Goal: Information Seeking & Learning: Learn about a topic

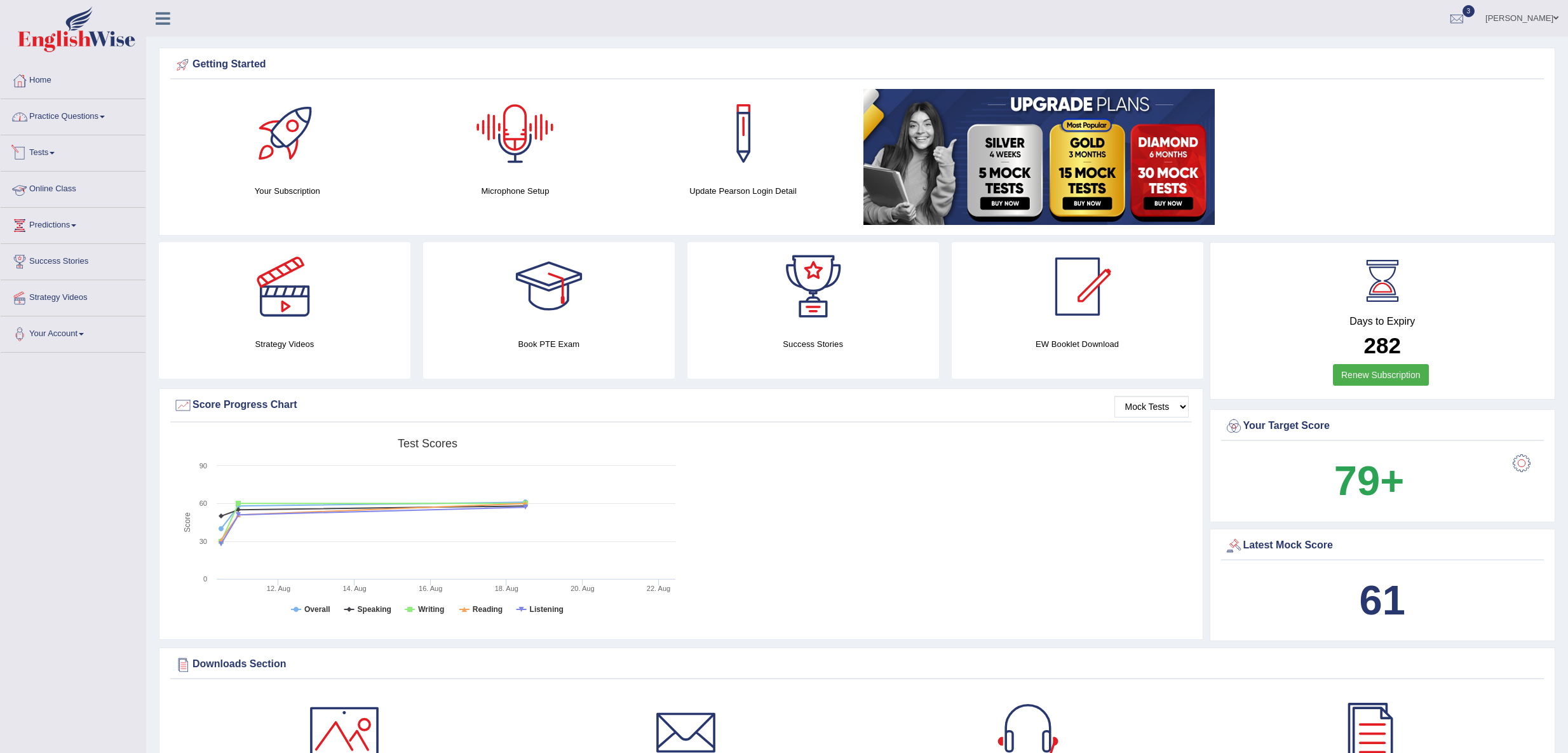
click at [99, 123] on link "Practice Questions" at bounding box center [73, 114] width 145 height 31
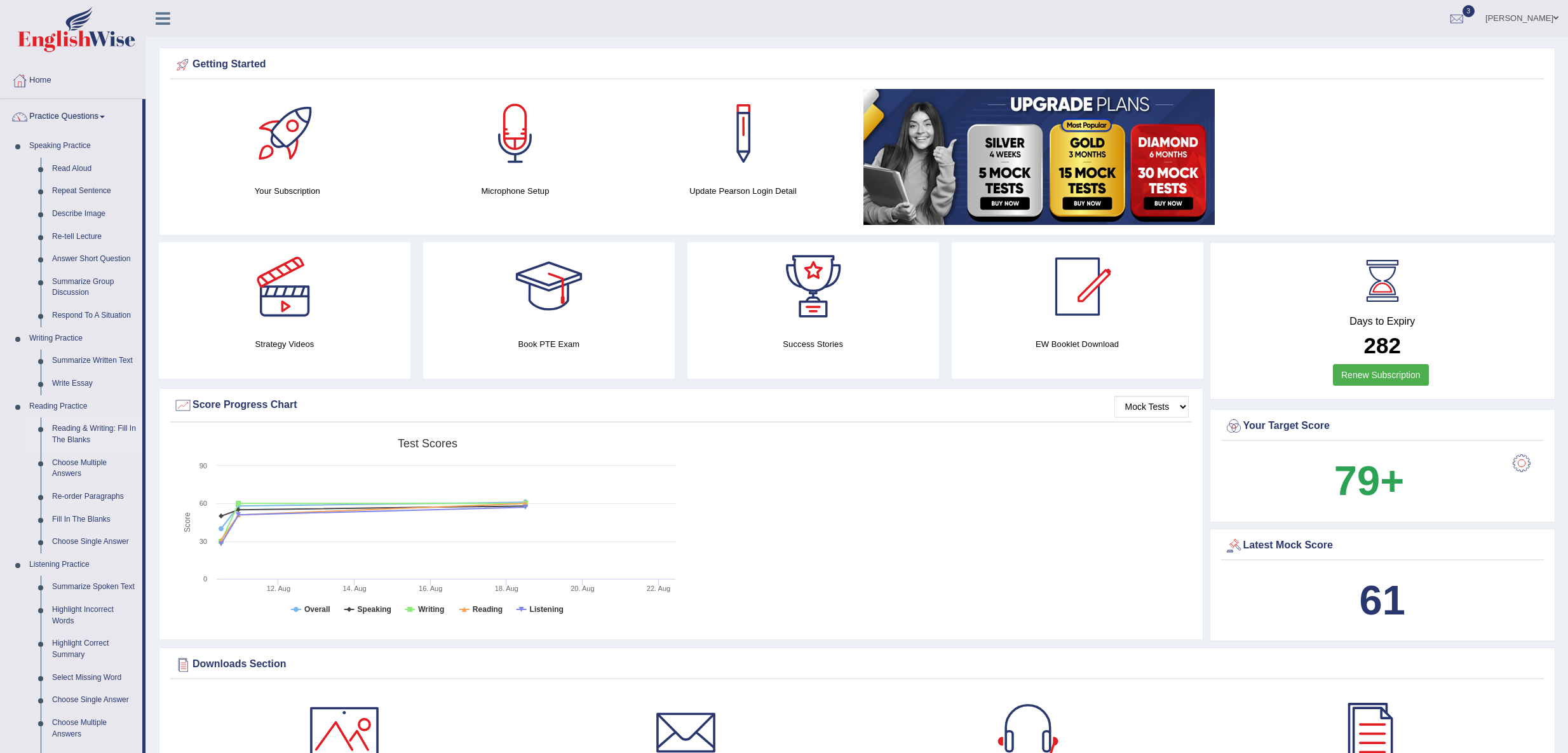
click at [111, 429] on link "Reading & Writing: Fill In The Blanks" at bounding box center [94, 434] width 96 height 33
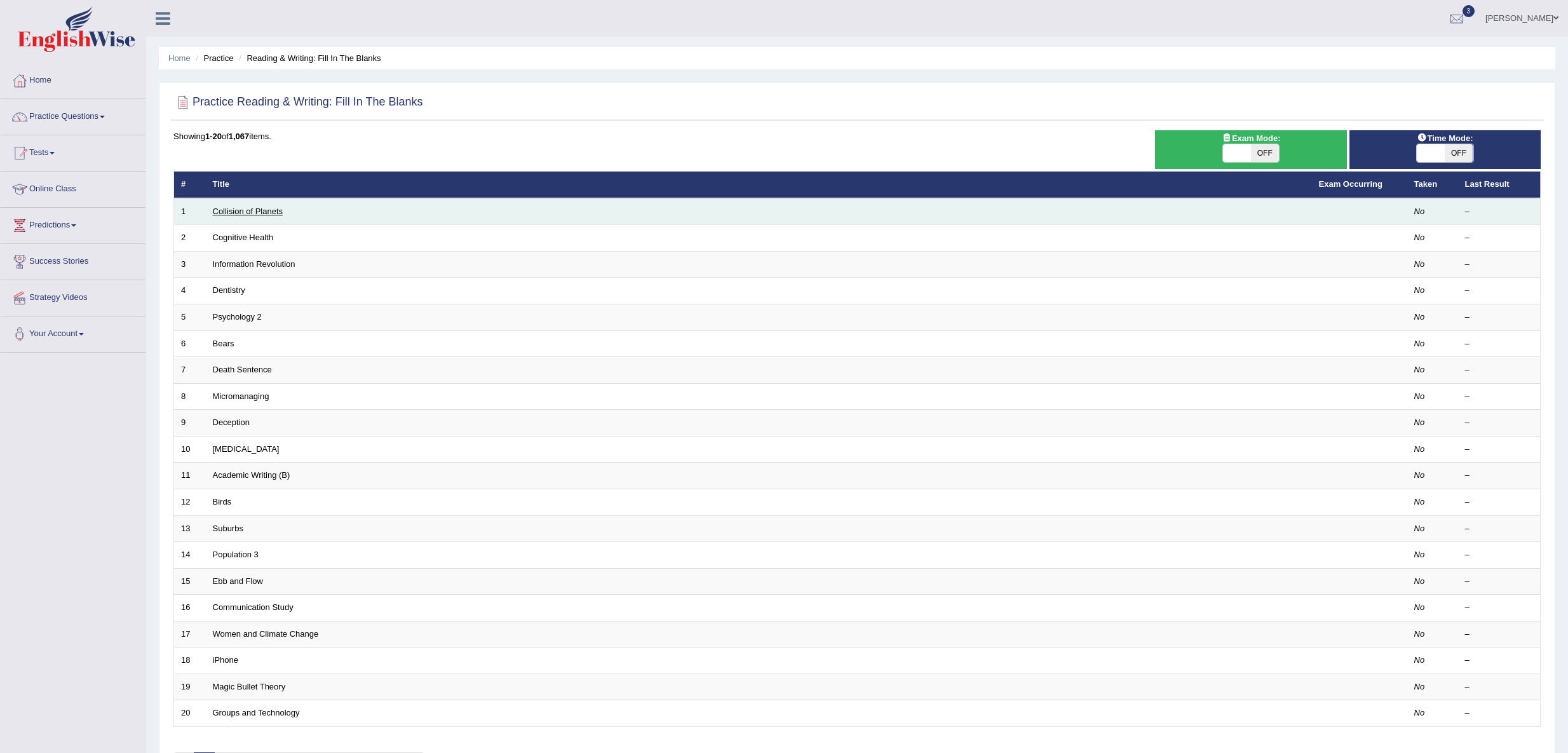
click at [259, 209] on link "Collision of Planets" at bounding box center [248, 211] width 71 height 10
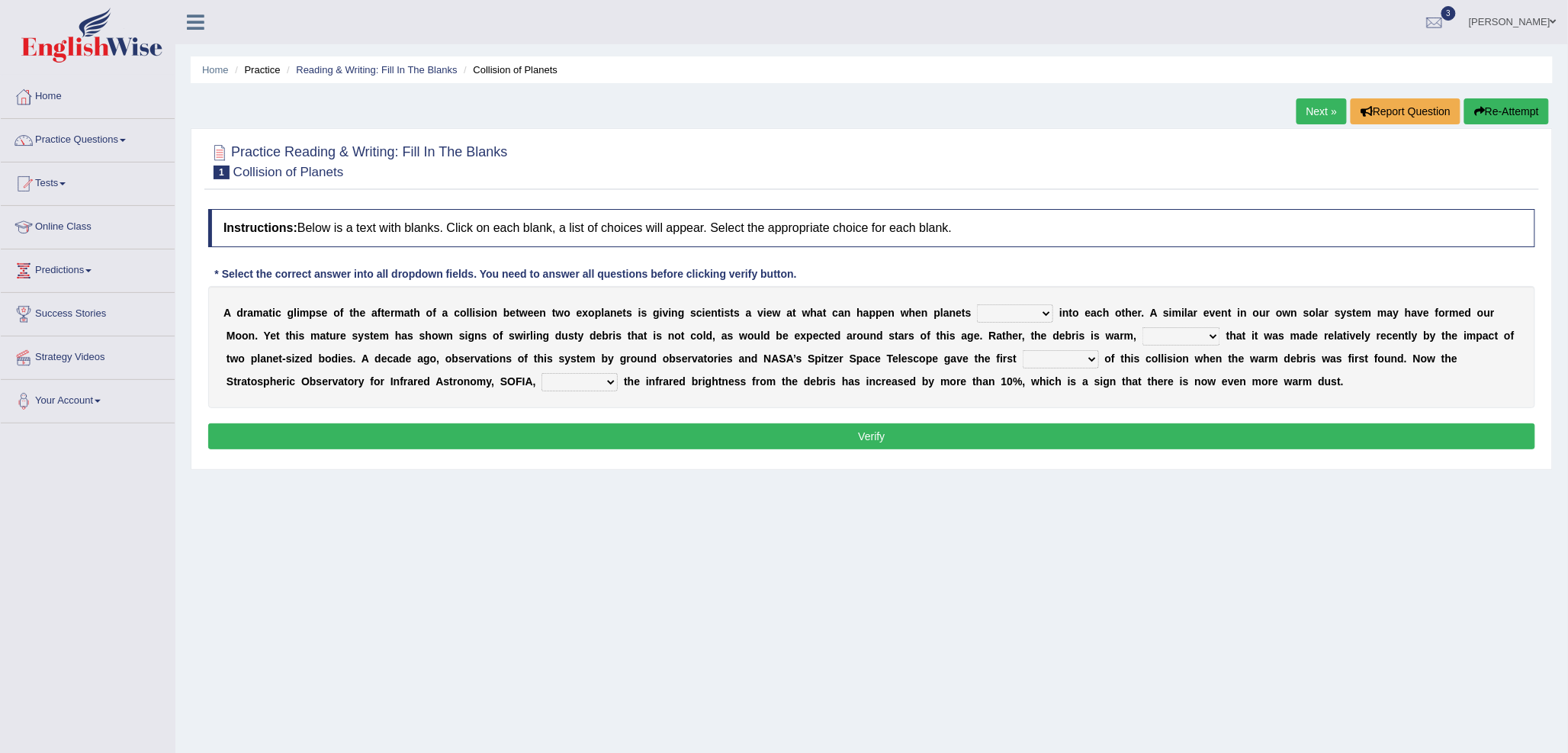
click at [1004, 317] on select "crash explore roam implode" at bounding box center [1015, 314] width 76 height 19
select select "crash"
click at [978, 305] on select "crash explore roam implode" at bounding box center [1015, 314] width 76 height 19
click at [1211, 338] on select "reinforcing sentencing forging conducing" at bounding box center [1181, 336] width 78 height 19
select select "conducing"
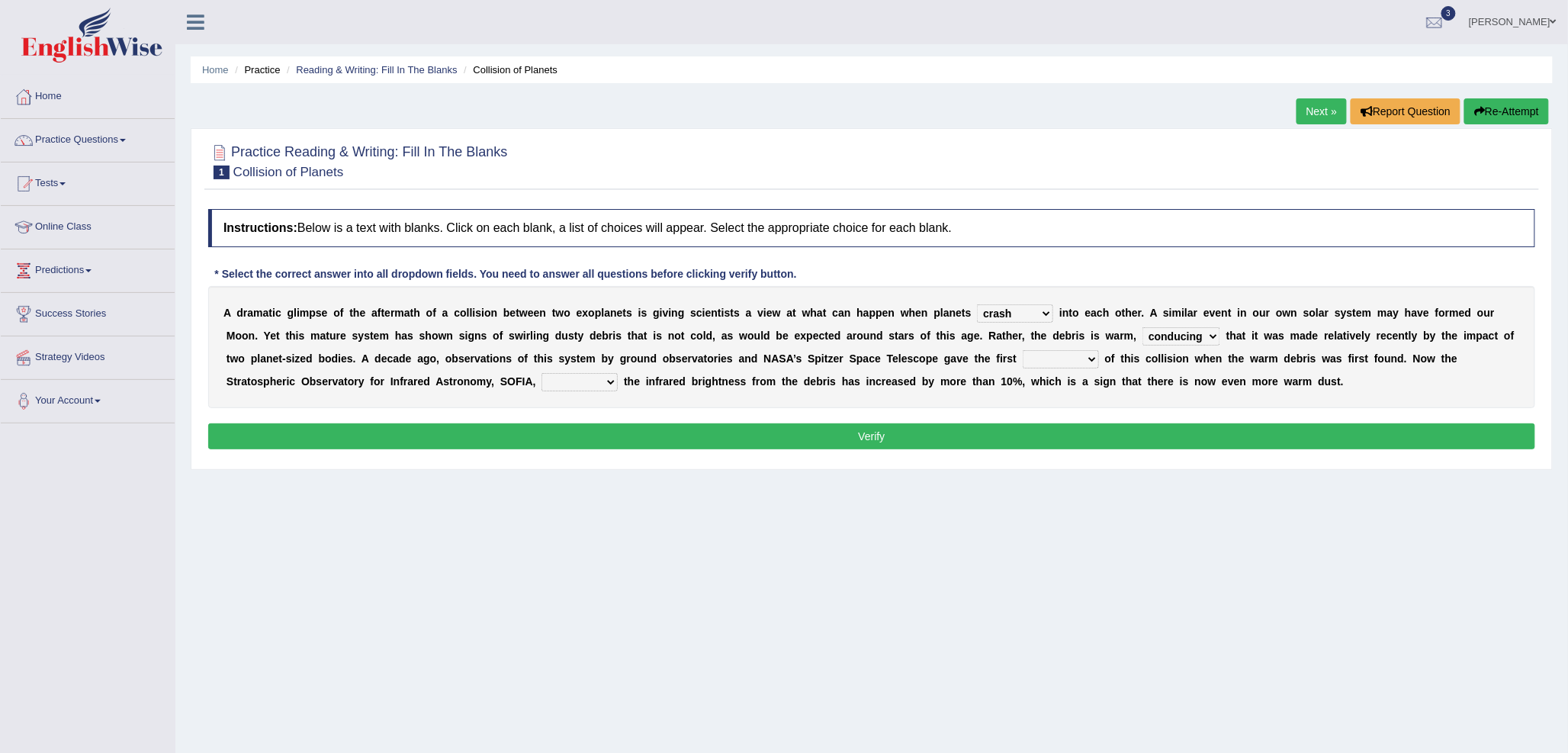
click at [1142, 327] on select "reinforcing sentencing forging conducing" at bounding box center [1181, 336] width 78 height 19
click at [1071, 363] on select "pints faints hints taints" at bounding box center [1061, 360] width 76 height 19
select select "hints"
click at [1023, 350] on select "pints faints hints taints" at bounding box center [1061, 360] width 76 height 19
click at [582, 381] on select "concealed revealed repealed unsealed" at bounding box center [579, 383] width 76 height 19
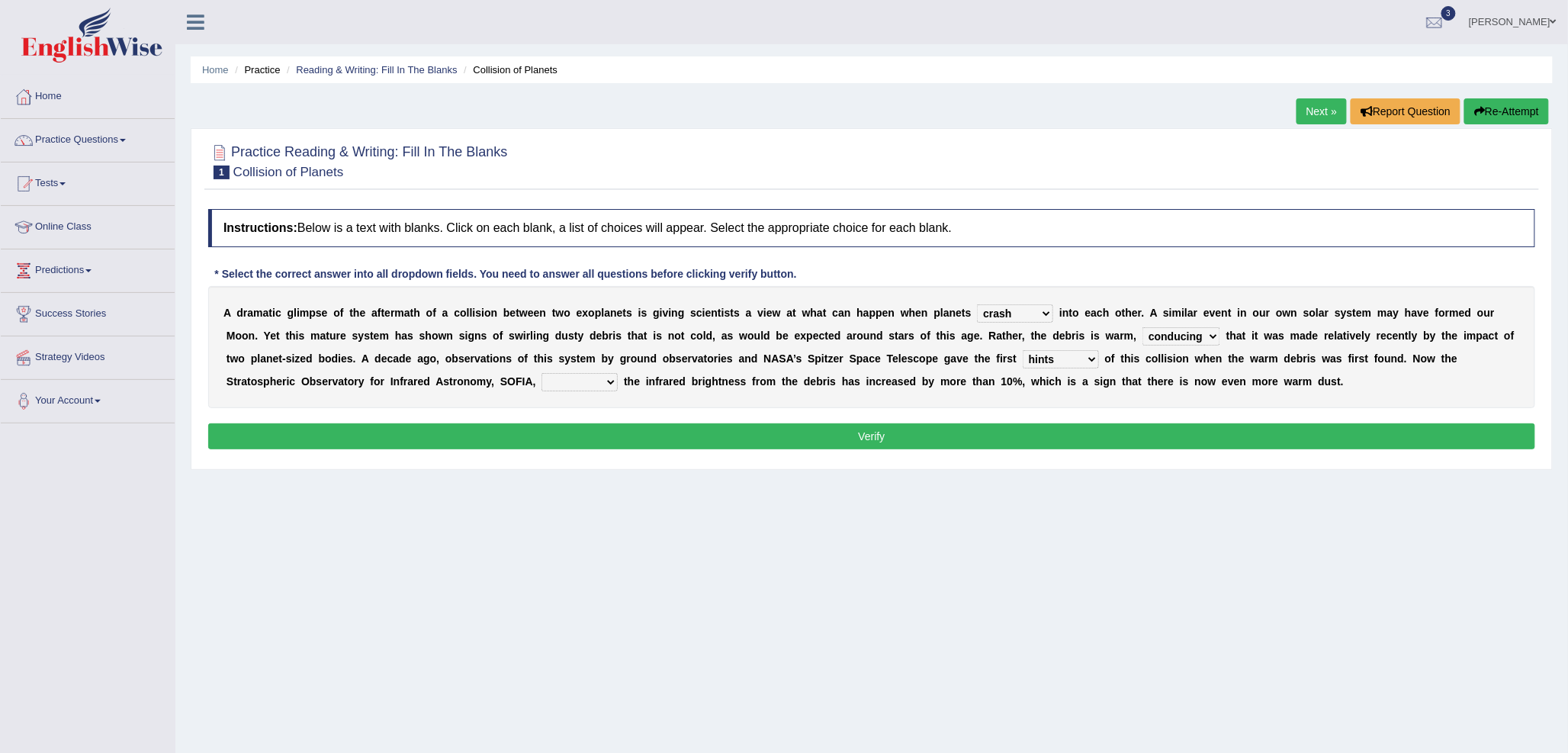
click at [691, 421] on div "Instructions: Below is a text with blanks. Click on each blank, a list of choic…" at bounding box center [872, 331] width 1334 height 260
click at [570, 381] on select "concealed revealed repealed unsealed" at bounding box center [579, 383] width 76 height 19
select select "revealed"
click at [541, 373] on select "concealed revealed repealed unsealed" at bounding box center [579, 383] width 76 height 19
click at [715, 437] on button "Verify" at bounding box center [872, 437] width 1327 height 26
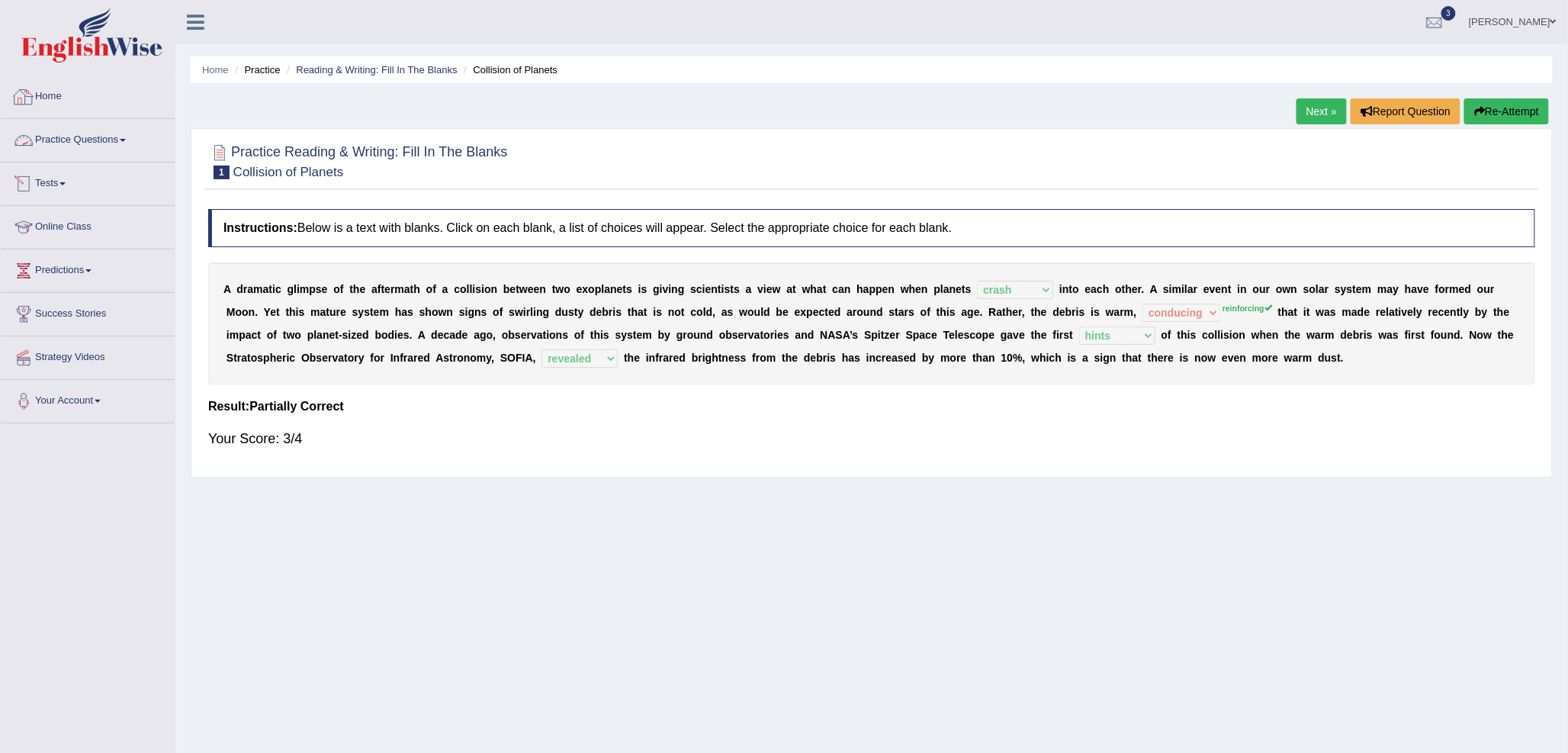
click at [73, 92] on link "Home" at bounding box center [87, 94] width 174 height 38
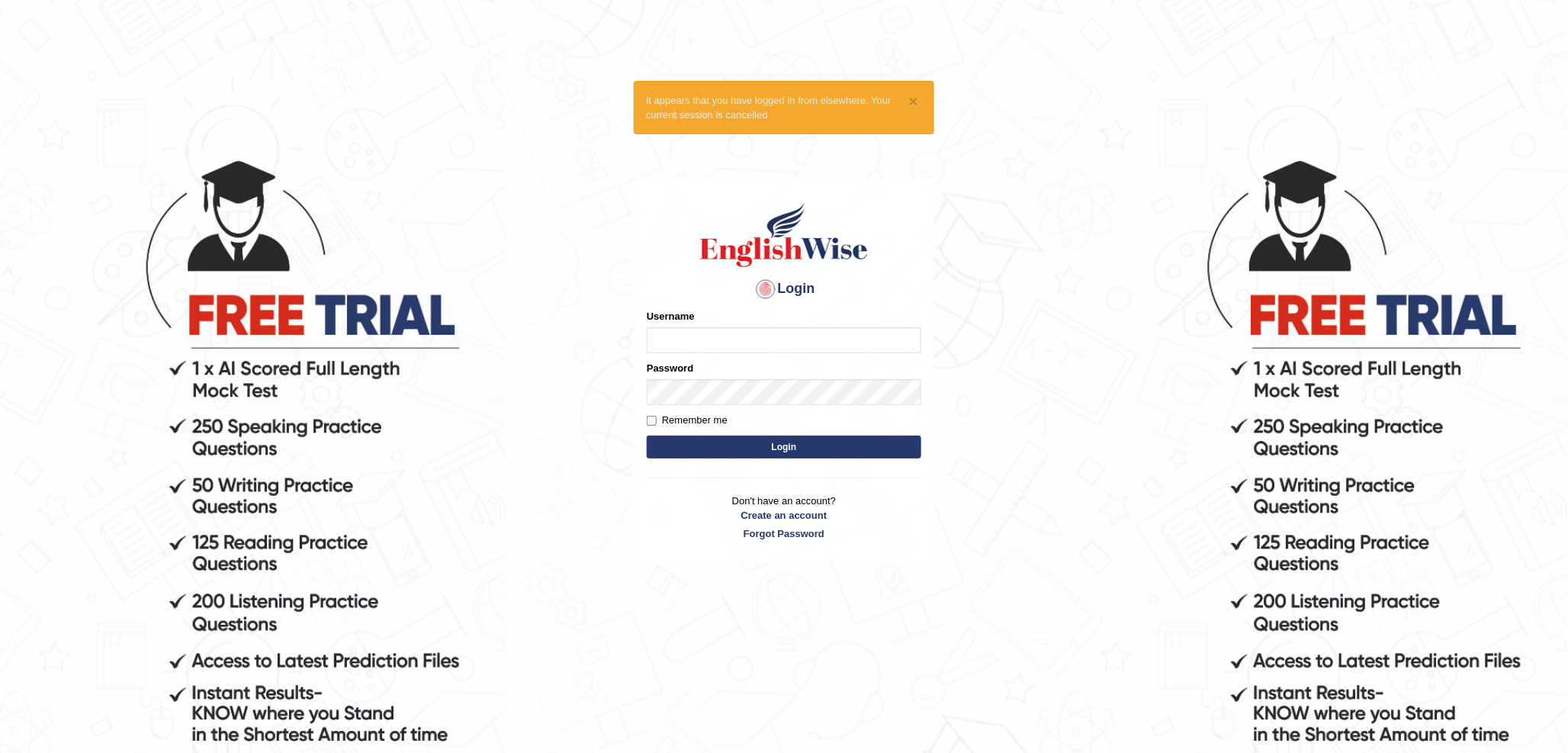
type input "kas60_"
click at [712, 438] on button "Login" at bounding box center [784, 447] width 275 height 23
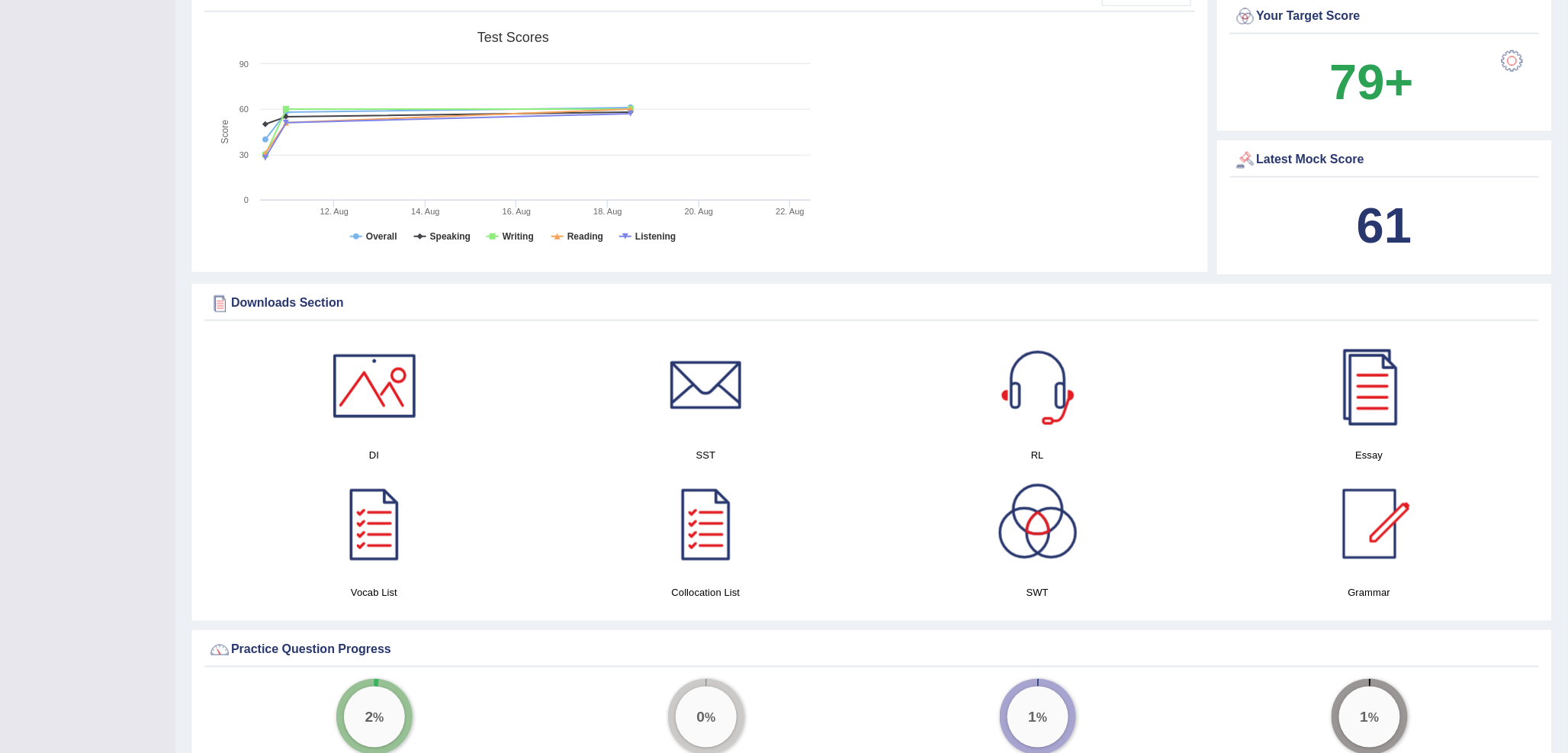
scroll to position [677, 0]
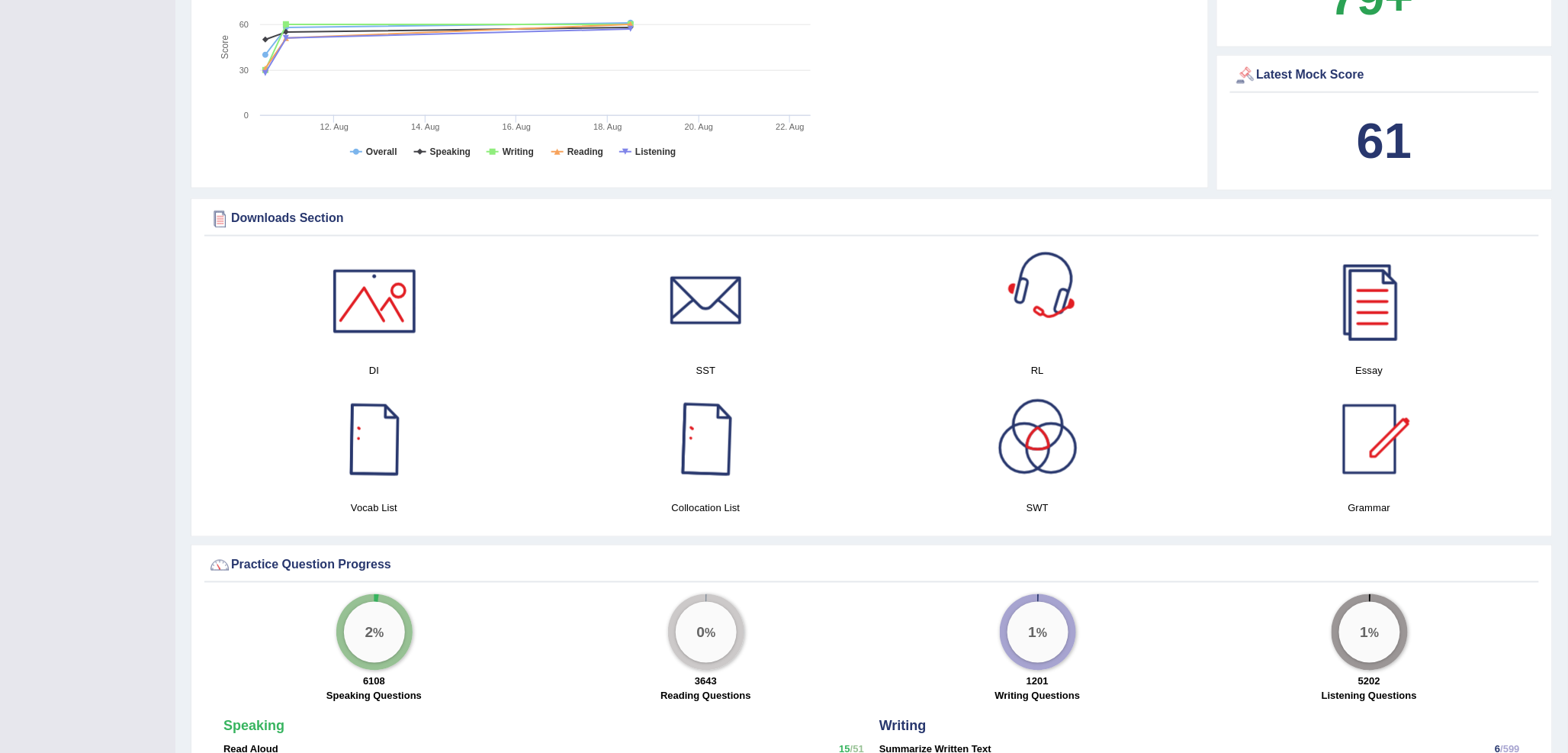
click at [378, 418] on div at bounding box center [374, 439] width 106 height 106
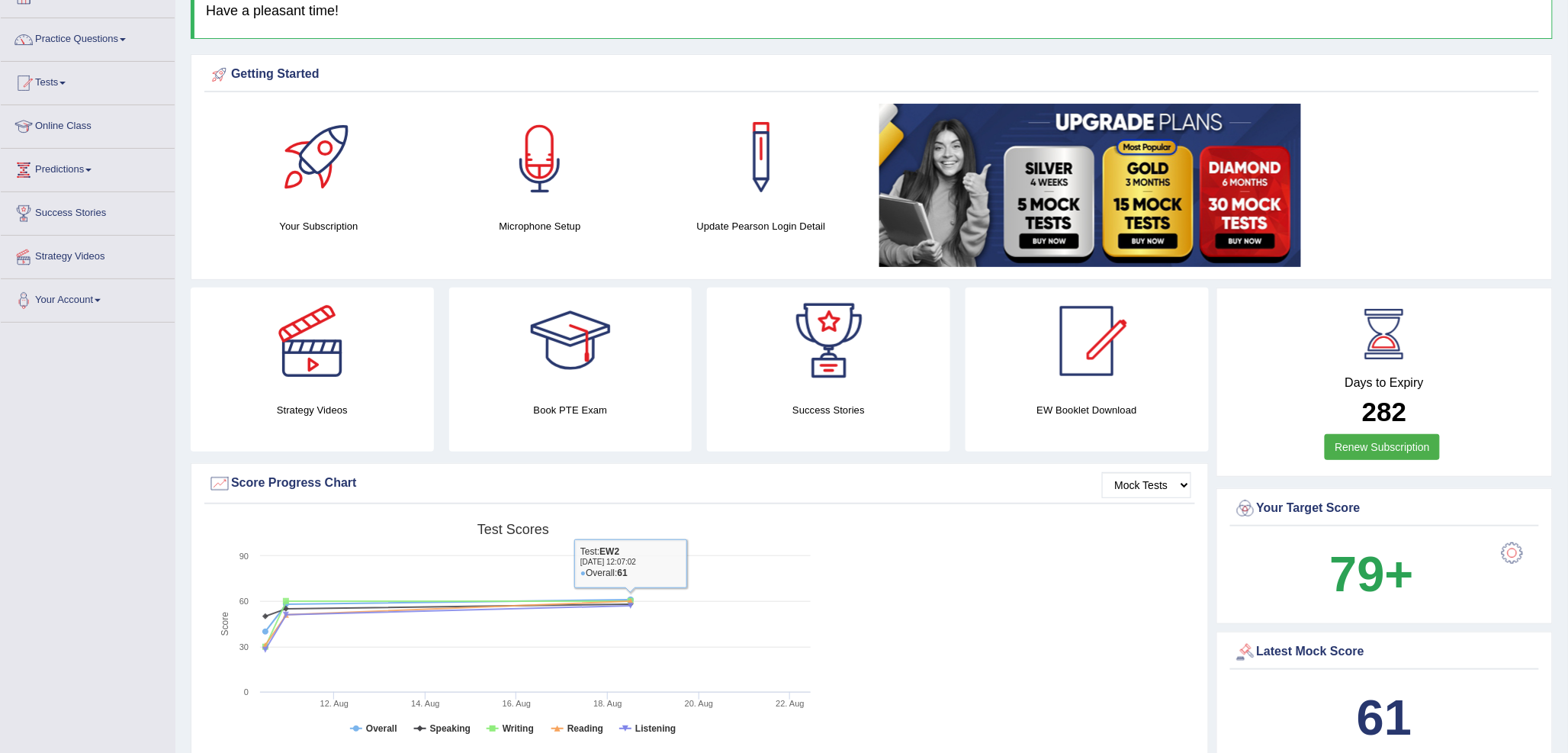
scroll to position [0, 0]
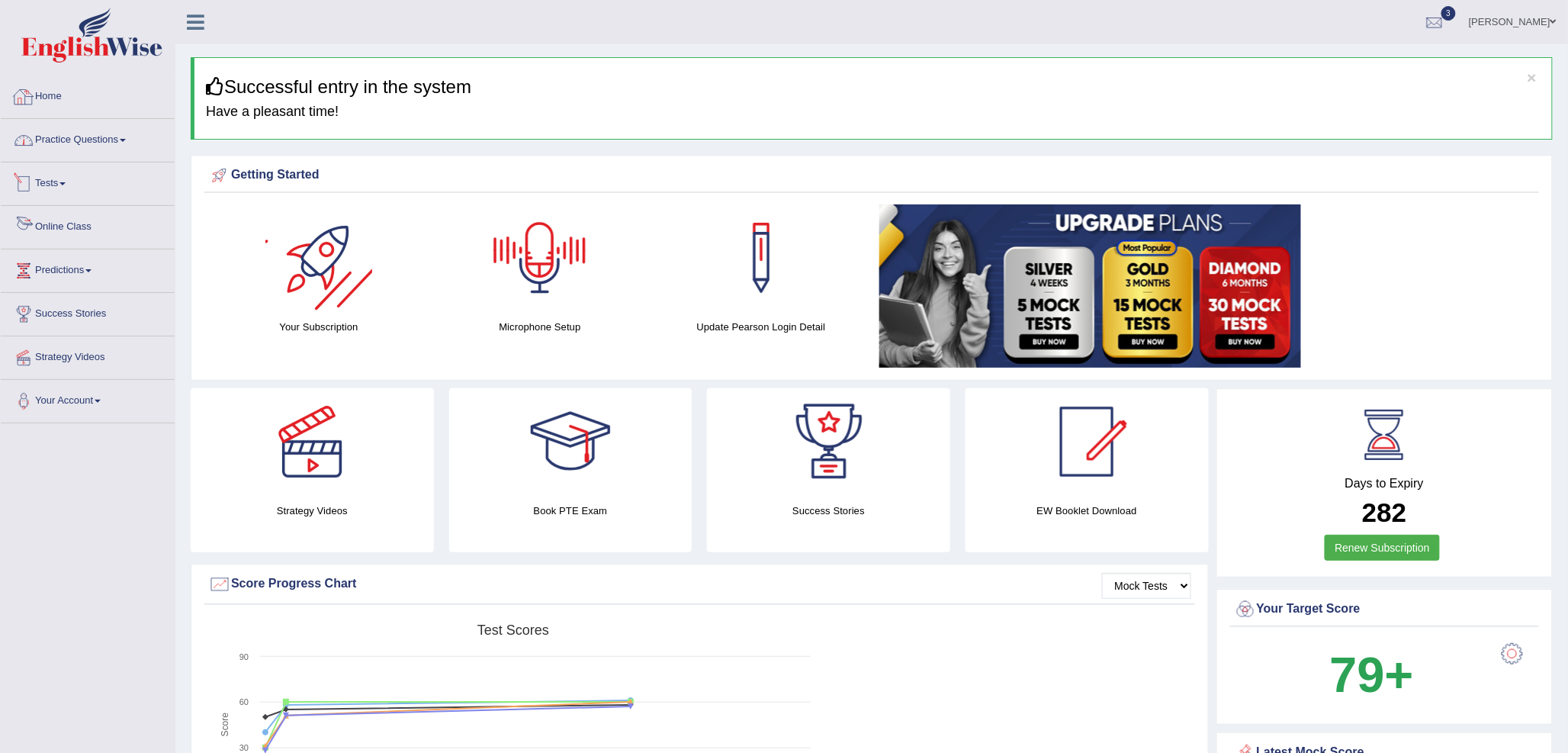
click at [81, 144] on link "Practice Questions" at bounding box center [87, 137] width 174 height 38
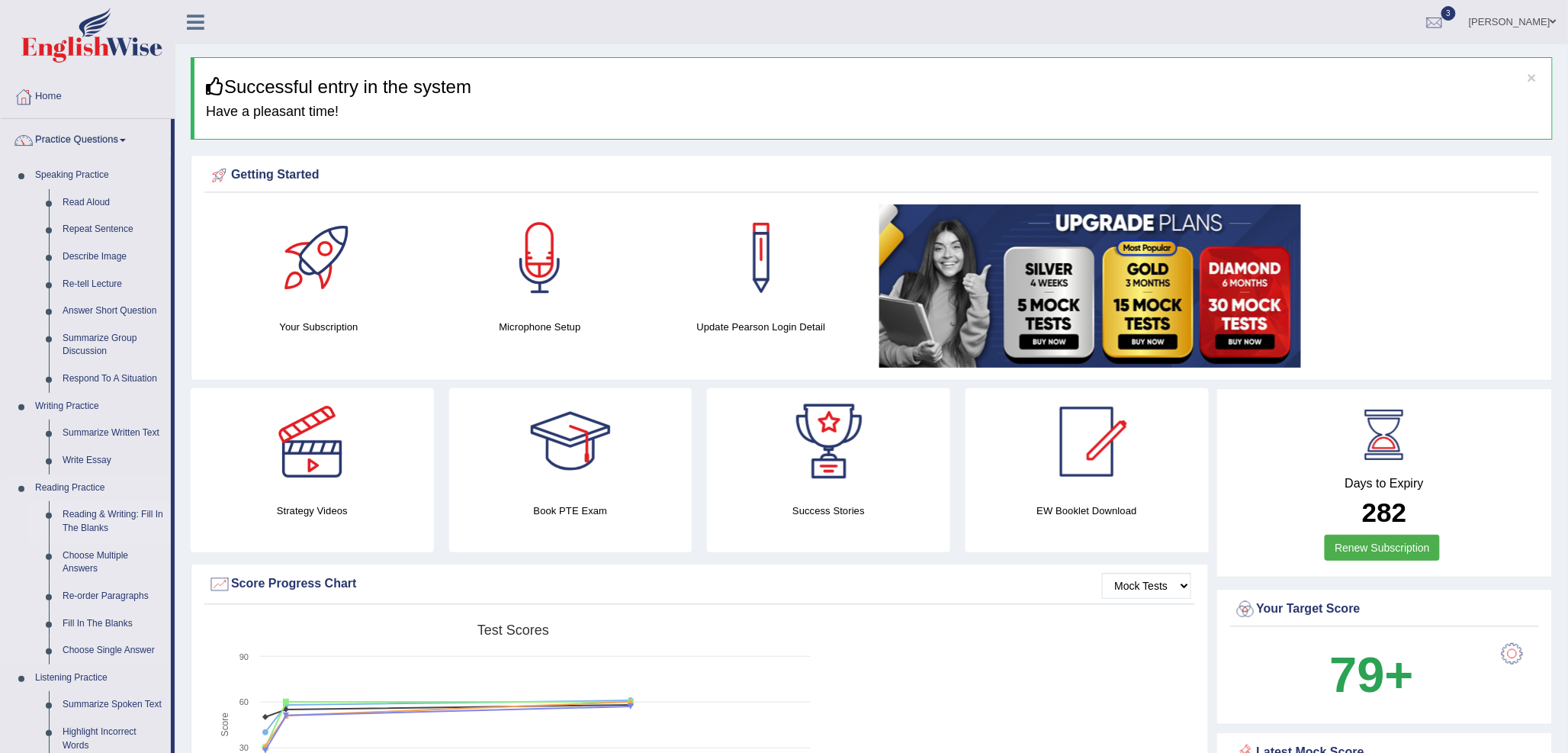
click at [102, 514] on link "Reading & Writing: Fill In The Blanks" at bounding box center [113, 522] width 115 height 40
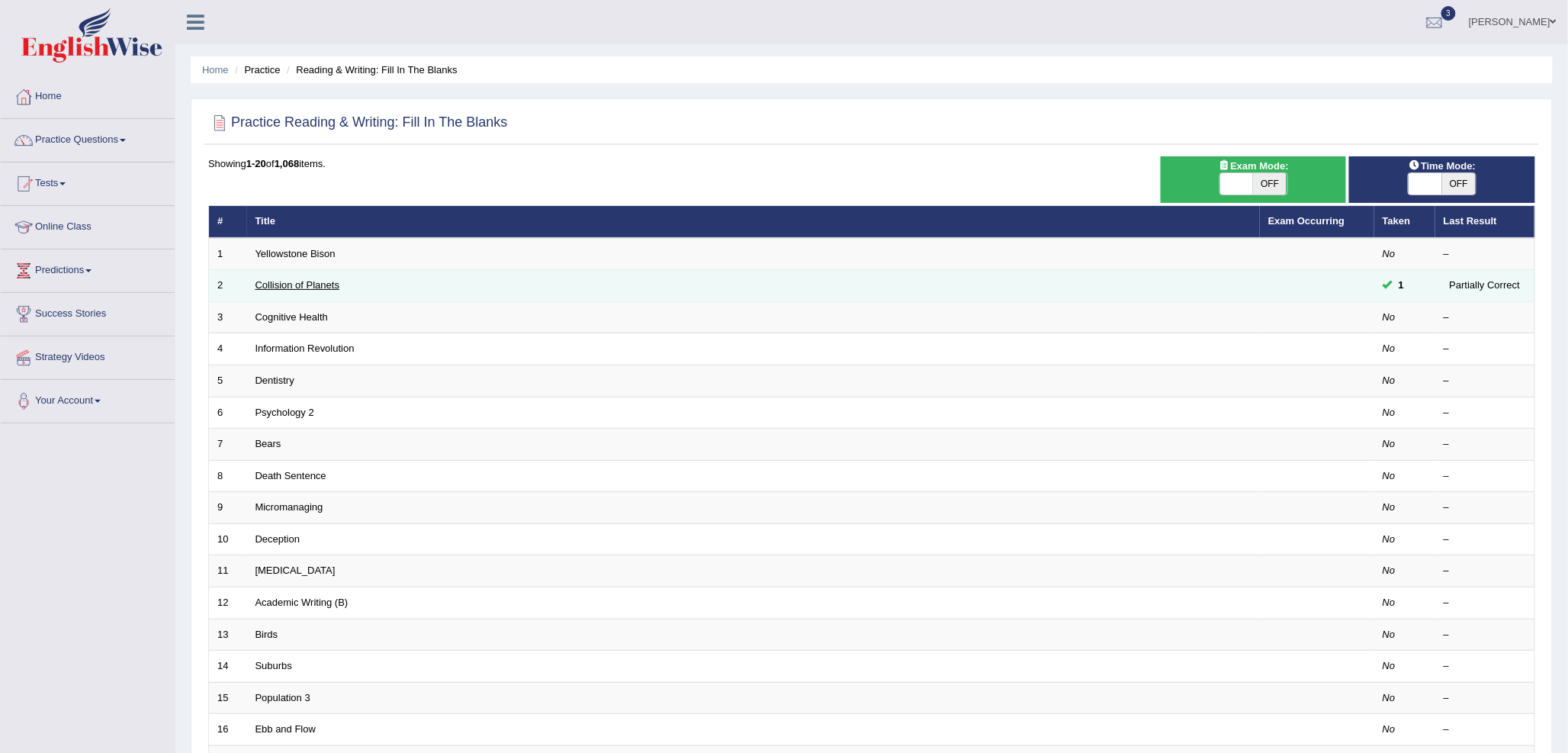
click at [307, 284] on link "Collision of Planets" at bounding box center [298, 285] width 85 height 12
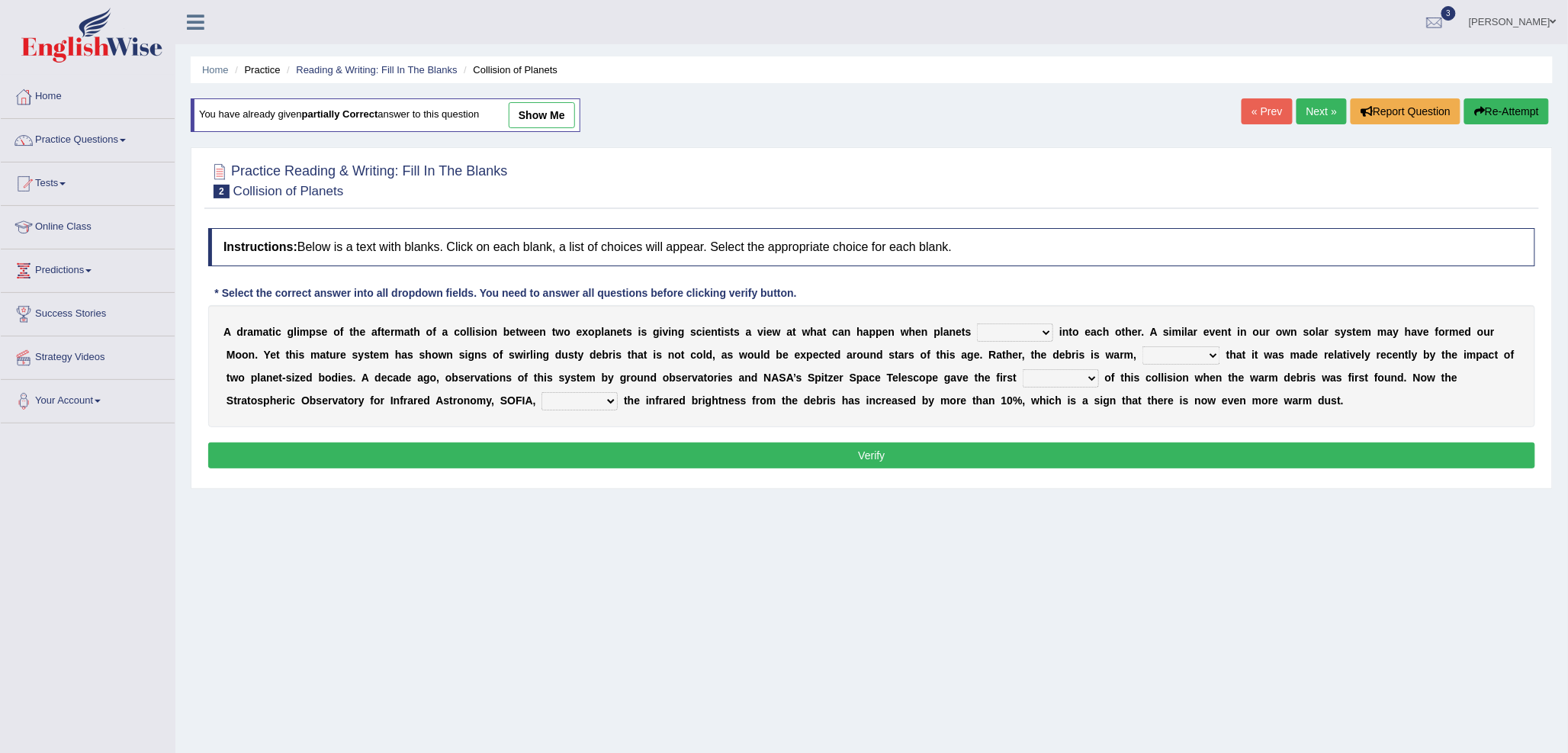
click at [1003, 333] on select "crash explore roam implode" at bounding box center [1015, 333] width 76 height 19
select select "crash"
click at [978, 323] on select "crash explore roam implode" at bounding box center [1015, 333] width 76 height 19
click at [1175, 356] on select "reinforcing sentencing forging conducing" at bounding box center [1181, 356] width 78 height 19
select select "reinforcing"
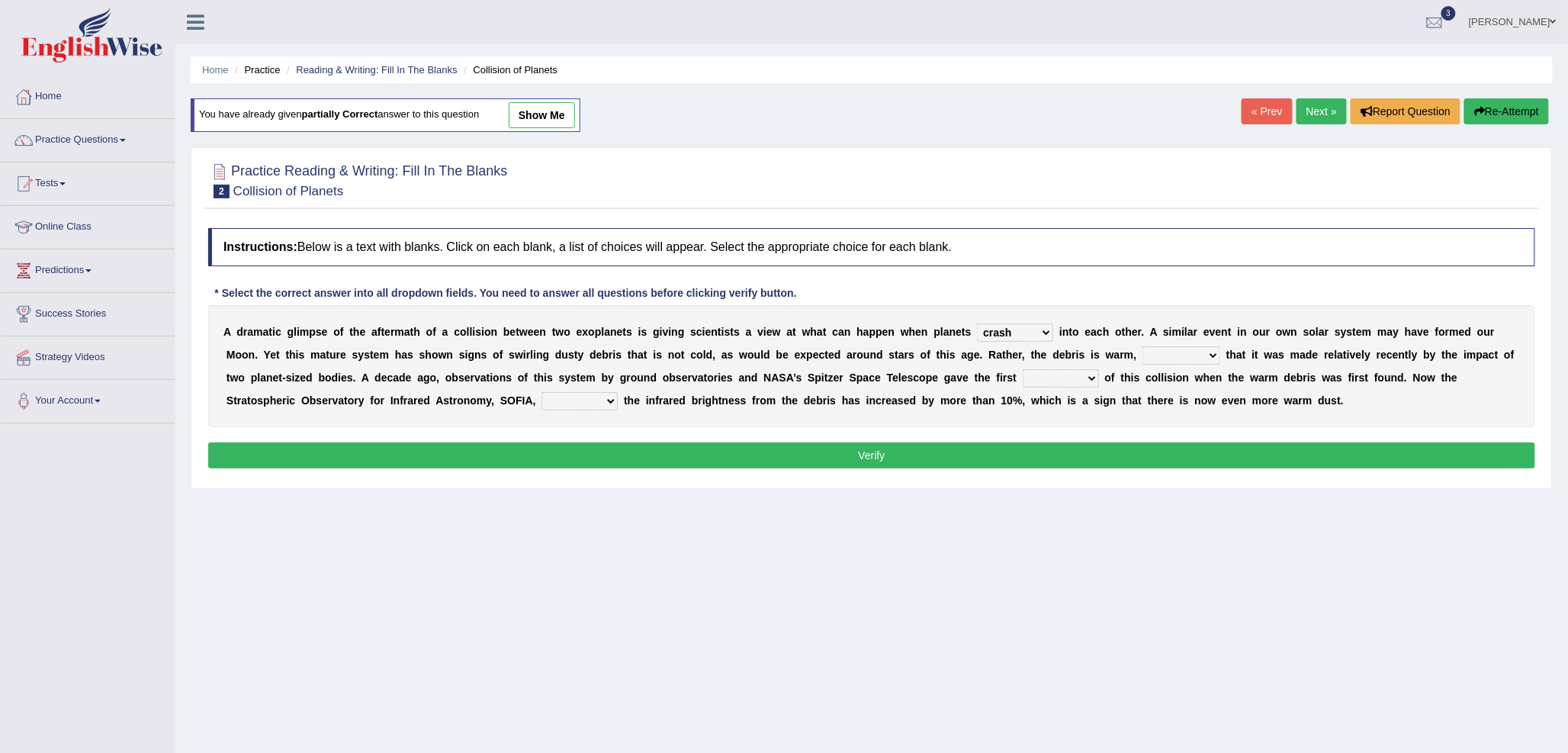
click at [1142, 346] on select "reinforcing sentencing forging conducing" at bounding box center [1181, 356] width 78 height 19
click at [1056, 376] on select "pints faints hints taints" at bounding box center [1061, 379] width 76 height 19
select select "hints"
click at [1023, 370] on select "pints faints hints taints" at bounding box center [1061, 379] width 76 height 19
click at [572, 399] on select "concealed revealed repealed unsealed" at bounding box center [579, 401] width 76 height 19
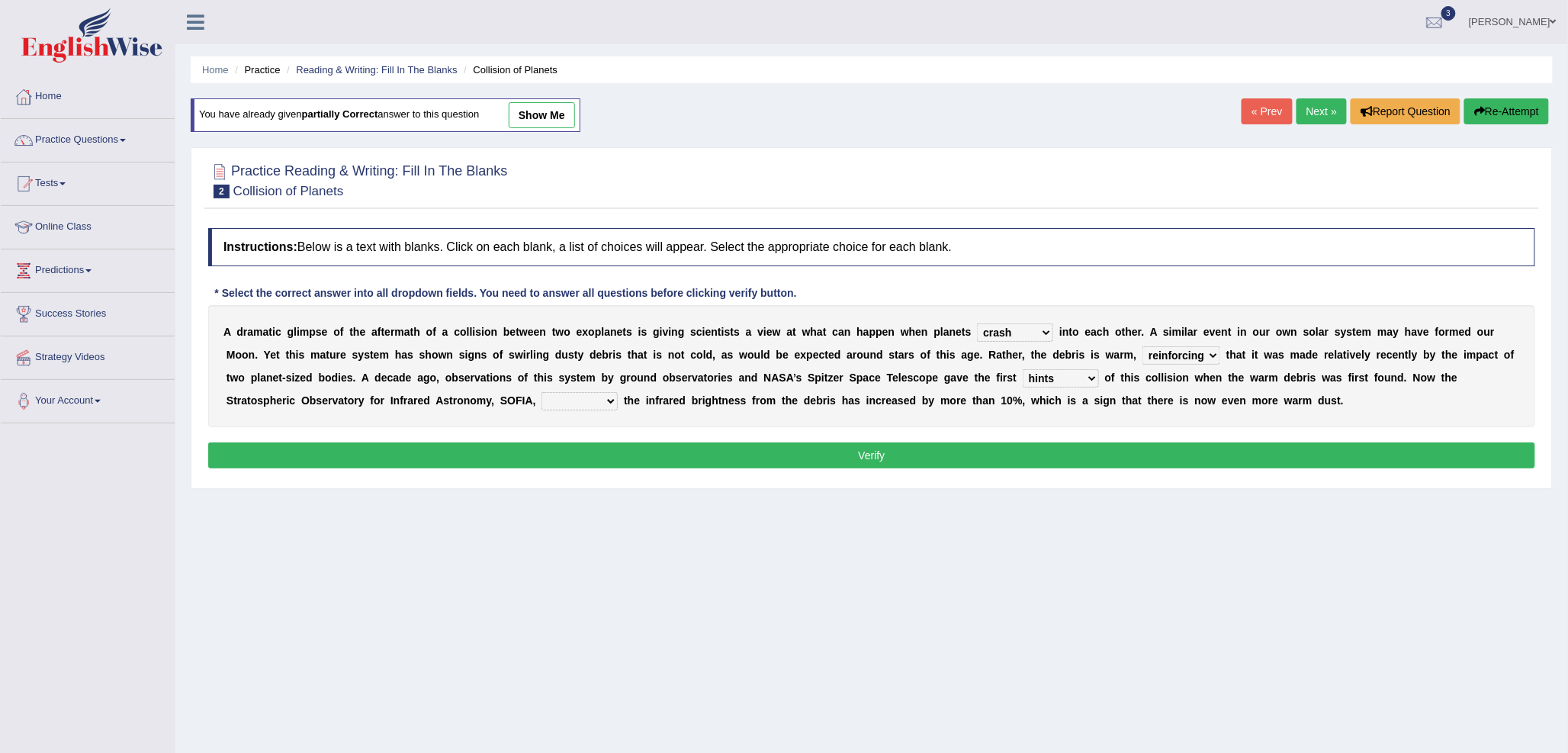
select select "revealed"
click at [541, 392] on select "concealed revealed repealed unsealed" at bounding box center [579, 401] width 76 height 19
click at [882, 447] on button "Verify" at bounding box center [872, 455] width 1327 height 26
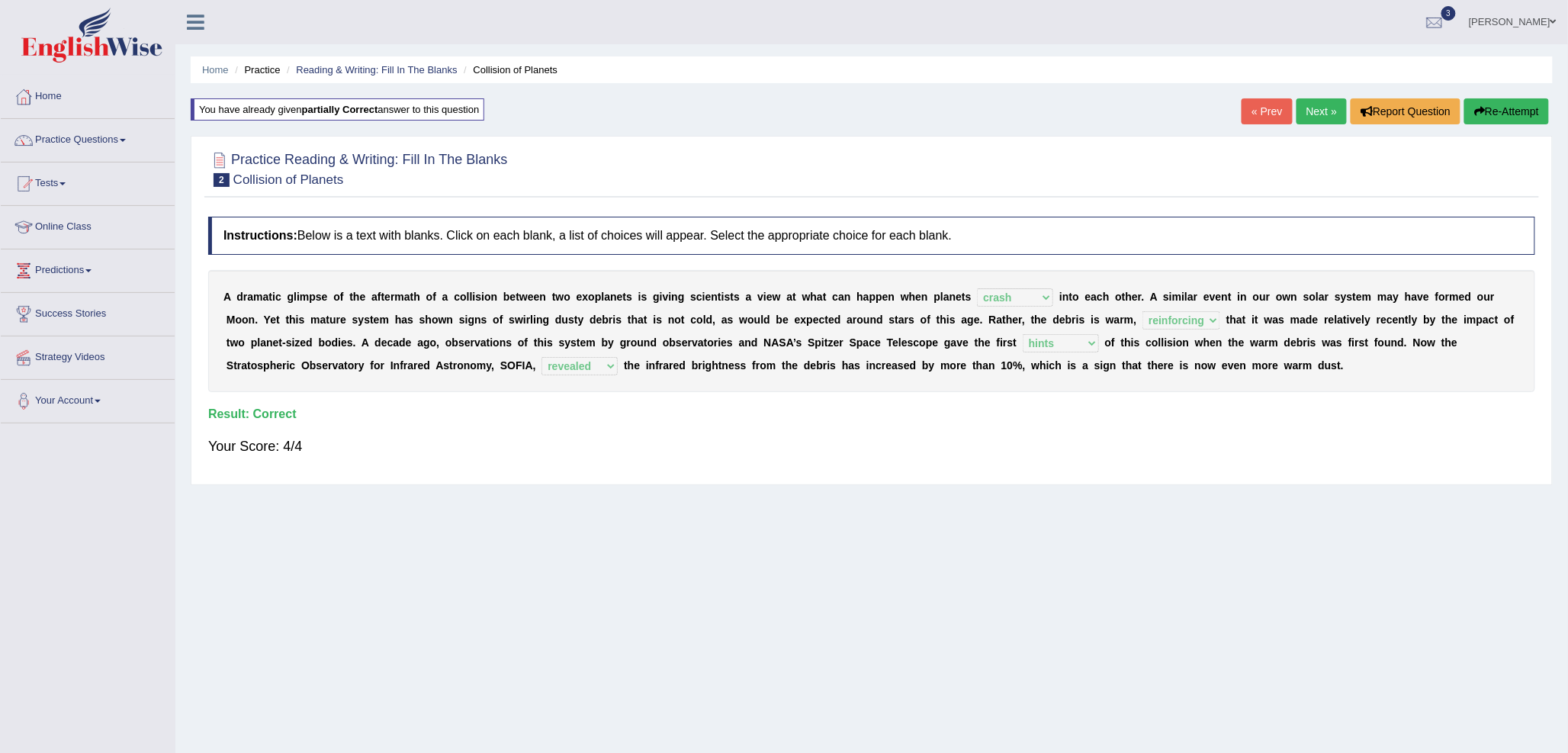
click at [1307, 112] on link "Next »" at bounding box center [1321, 112] width 50 height 26
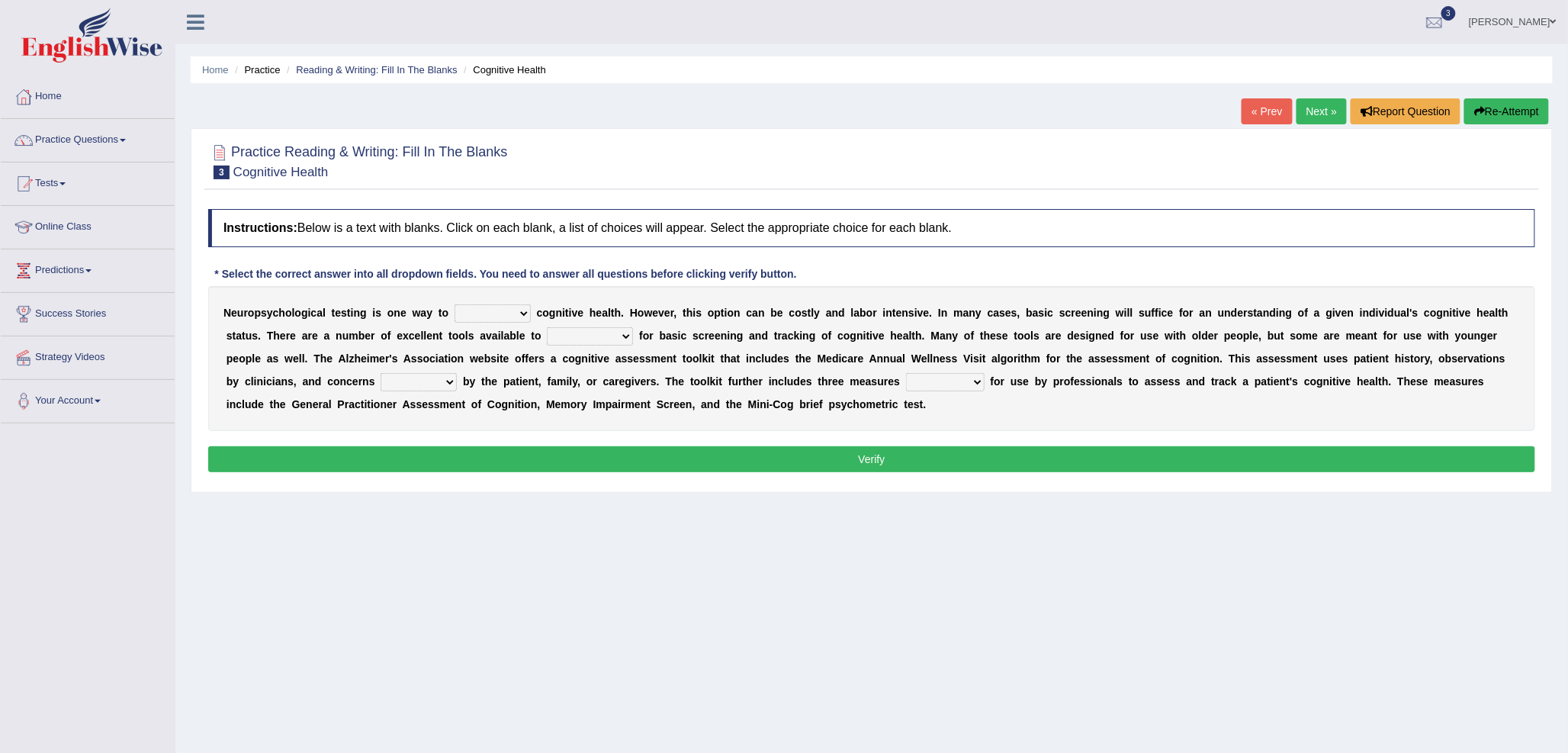
click at [475, 314] on select "obsess assess possess access" at bounding box center [492, 314] width 76 height 19
select select "assess"
click at [454, 305] on select "obsess assess possess access" at bounding box center [492, 314] width 76 height 19
click at [576, 338] on select "stationers practitioners petitioners questioners" at bounding box center [590, 336] width 86 height 19
select select "practitioners"
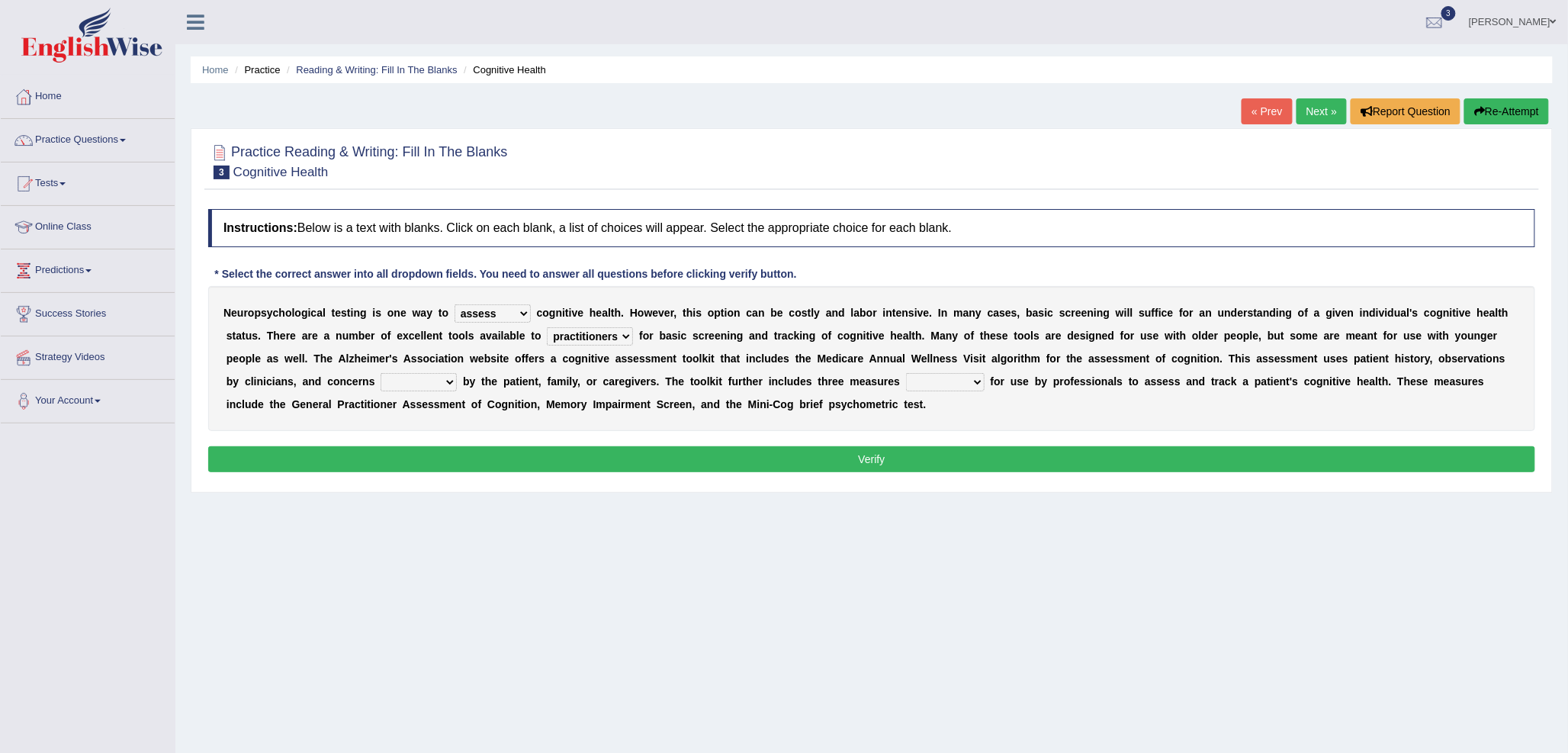
click at [547, 327] on select "stationers practitioners petitioners questioners" at bounding box center [590, 336] width 86 height 19
click at [588, 328] on select "stationers practitioners petitioners questioners" at bounding box center [590, 336] width 86 height 19
click at [400, 378] on select "raised rising arising praised" at bounding box center [418, 383] width 76 height 19
select select "raised"
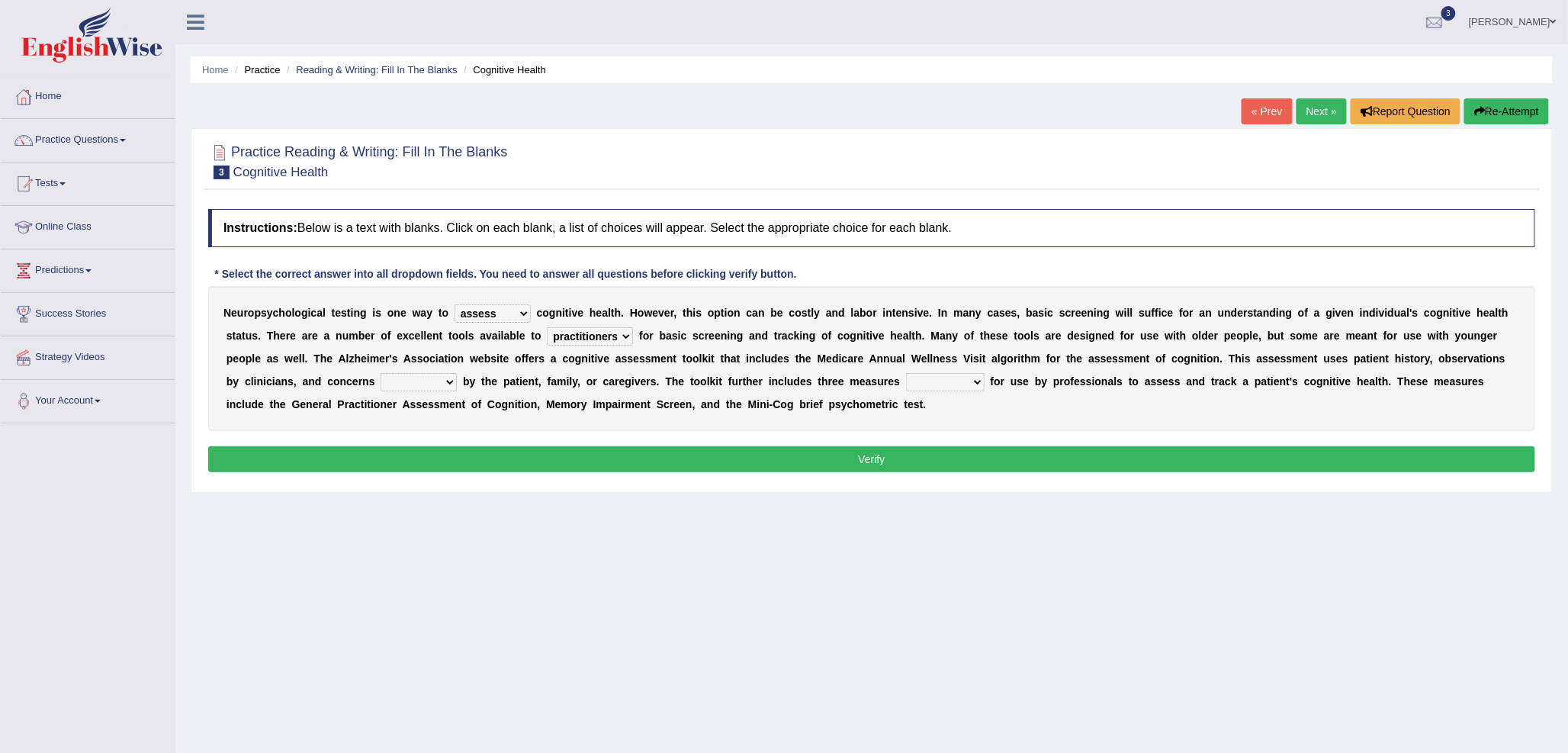
click at [380, 373] on select "raised rising arising praised" at bounding box center [418, 383] width 76 height 19
click at [925, 383] on select "validated intimidated dilapidated antedated" at bounding box center [946, 383] width 79 height 19
click at [1046, 402] on div "N e u r o p s y c h o l o g i c a l t e s t i n g i s o n e w a y t o obsess as…" at bounding box center [872, 359] width 1327 height 145
click at [949, 380] on select "validated intimidated dilapidated antedated" at bounding box center [946, 383] width 79 height 19
select select "validated"
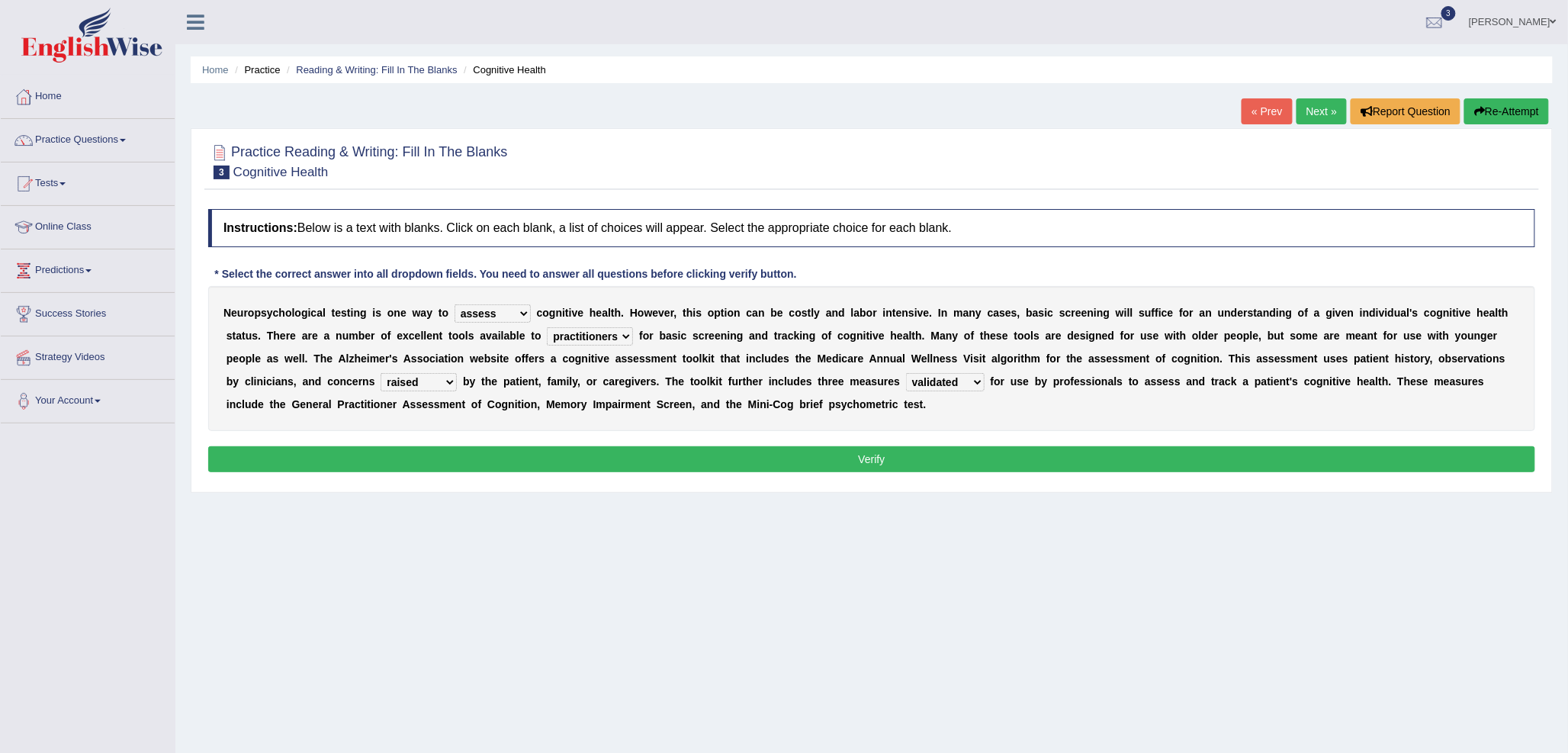
click at [906, 373] on select "validated intimidated dilapidated antedated" at bounding box center [946, 383] width 79 height 19
click at [923, 454] on button "Verify" at bounding box center [872, 459] width 1327 height 26
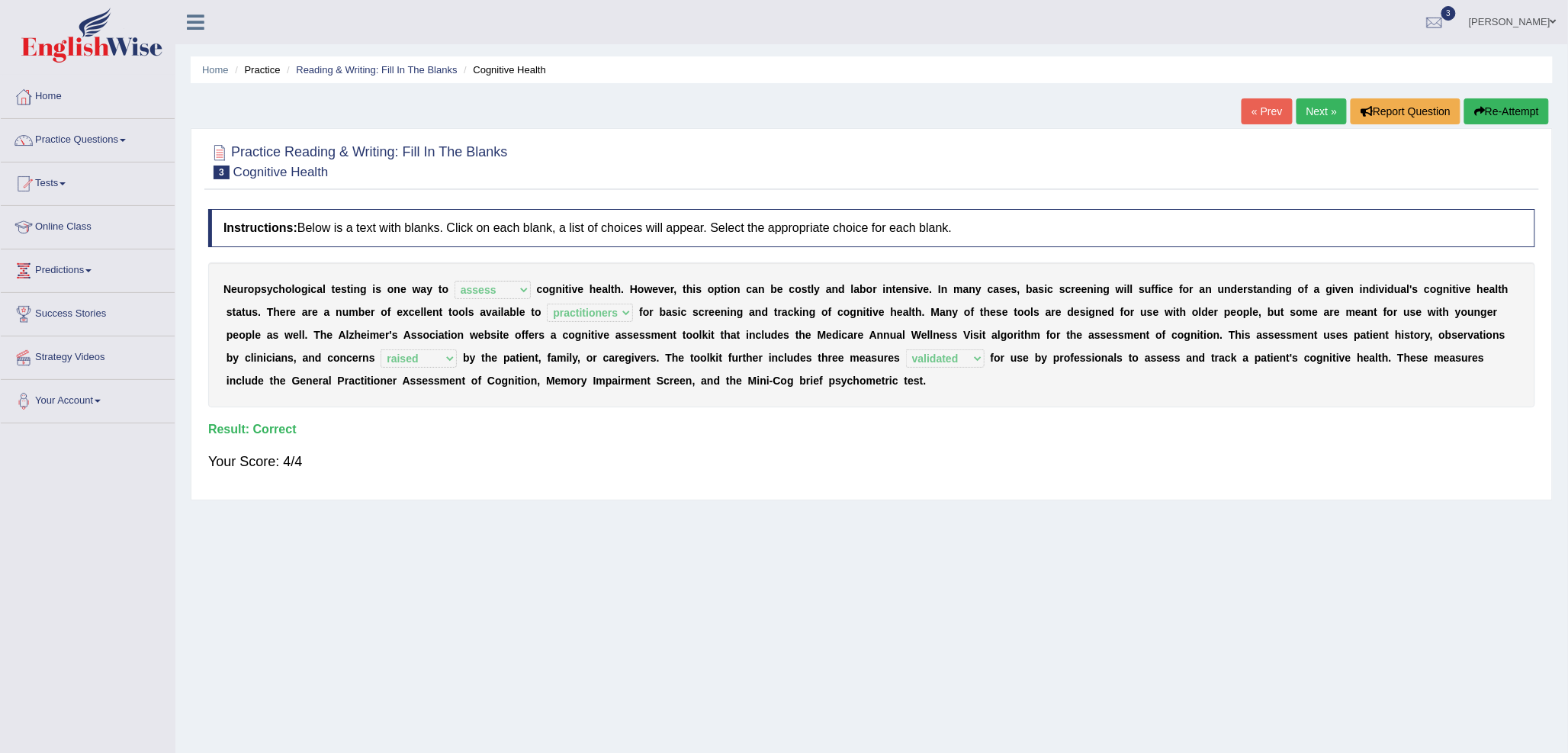
click at [1328, 105] on link "Next »" at bounding box center [1321, 112] width 50 height 26
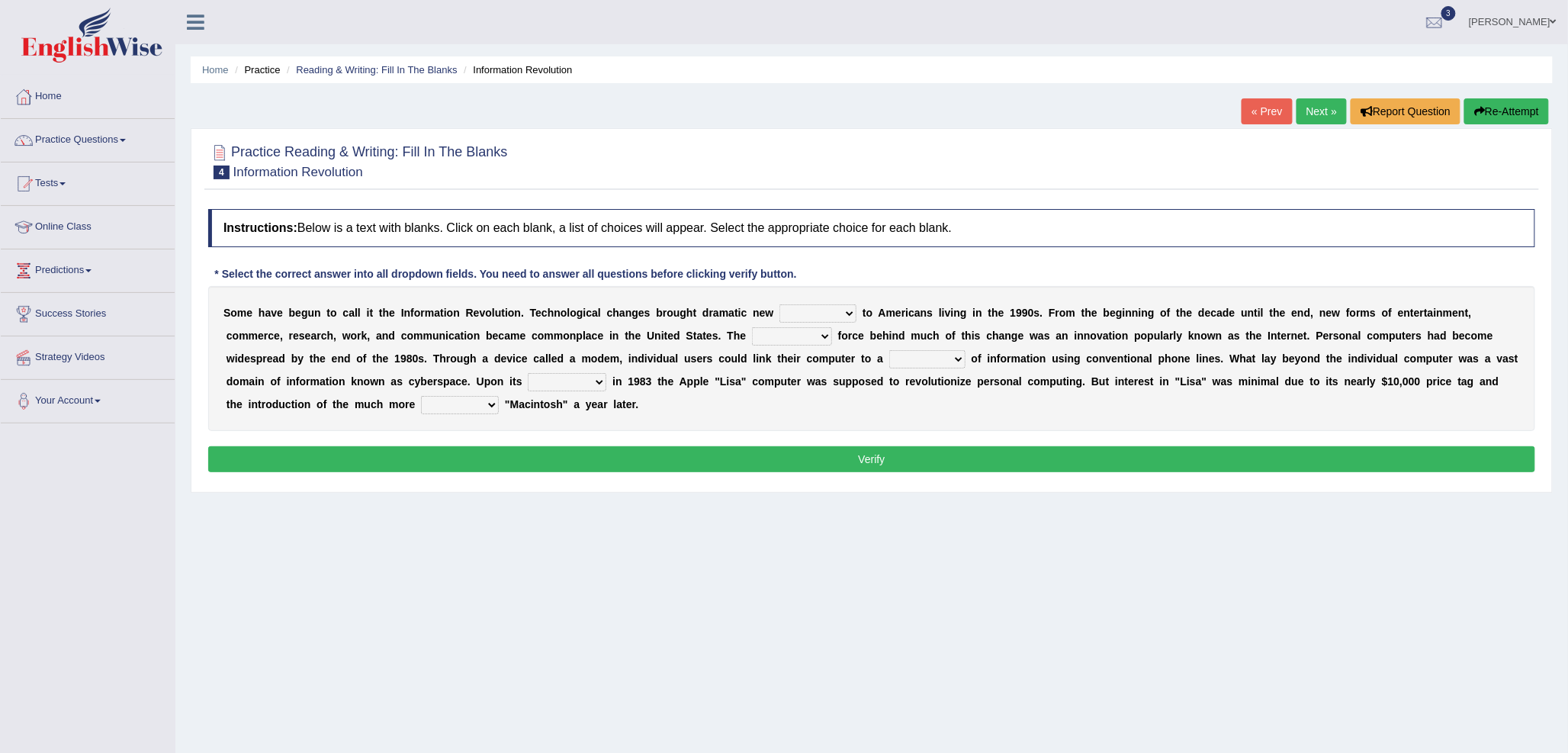
click at [804, 311] on select "challenges puzzles options confusion" at bounding box center [818, 314] width 77 height 19
select select "challenges"
click at [780, 305] on select "challenges puzzles options confusion" at bounding box center [818, 314] width 77 height 19
click at [761, 339] on select "unremitting uninspiring driving insinuating" at bounding box center [792, 336] width 80 height 19
select select "driving"
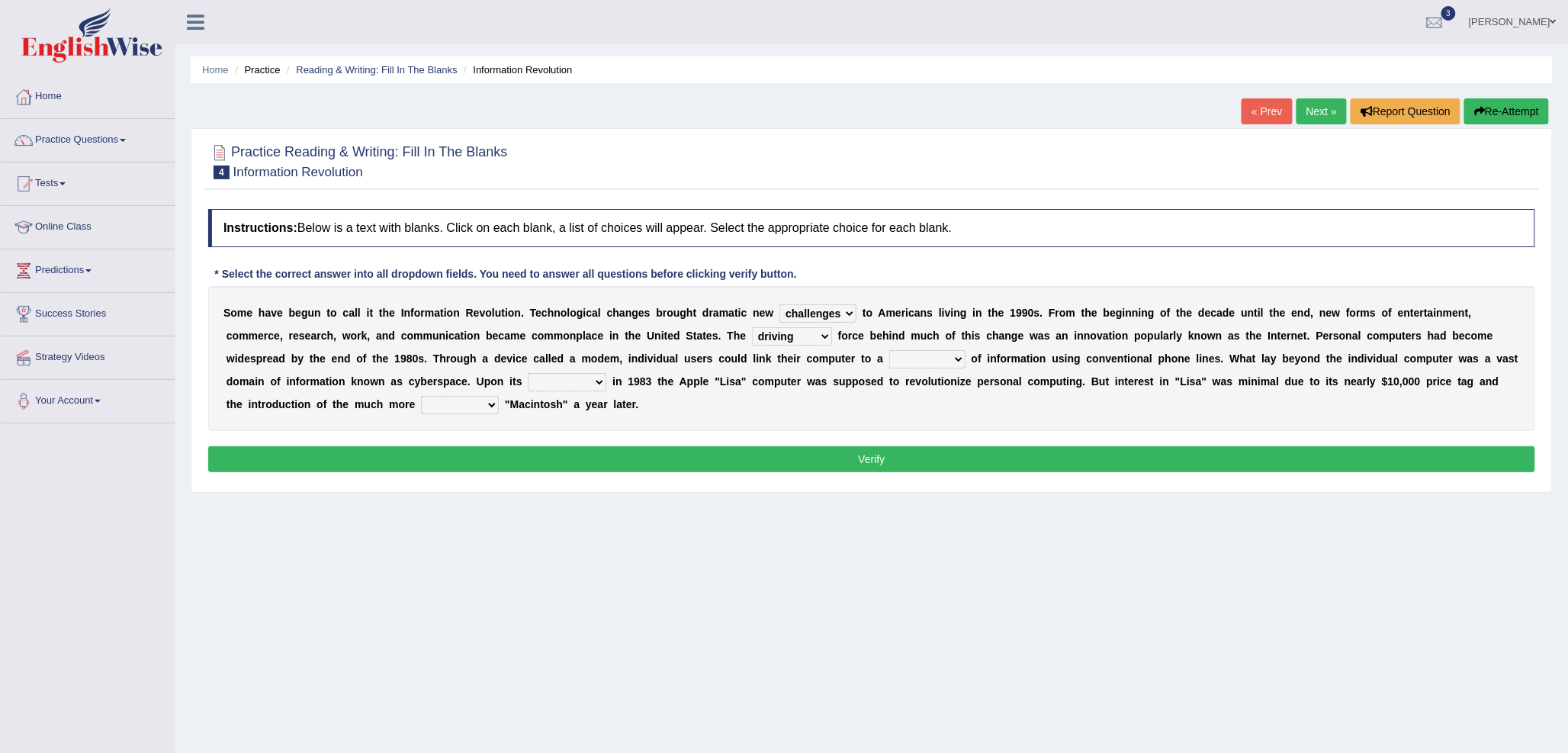
click at [752, 327] on select "unremitting uninspiring driving insinuating" at bounding box center [792, 336] width 80 height 19
click at [913, 360] on select "magnitude bulk wealth volume" at bounding box center [927, 360] width 76 height 19
select select "bulk"
click at [889, 350] on select "magnitude bulk wealth volume" at bounding box center [927, 360] width 76 height 19
click at [561, 378] on select "relief release publication emission" at bounding box center [567, 383] width 79 height 19
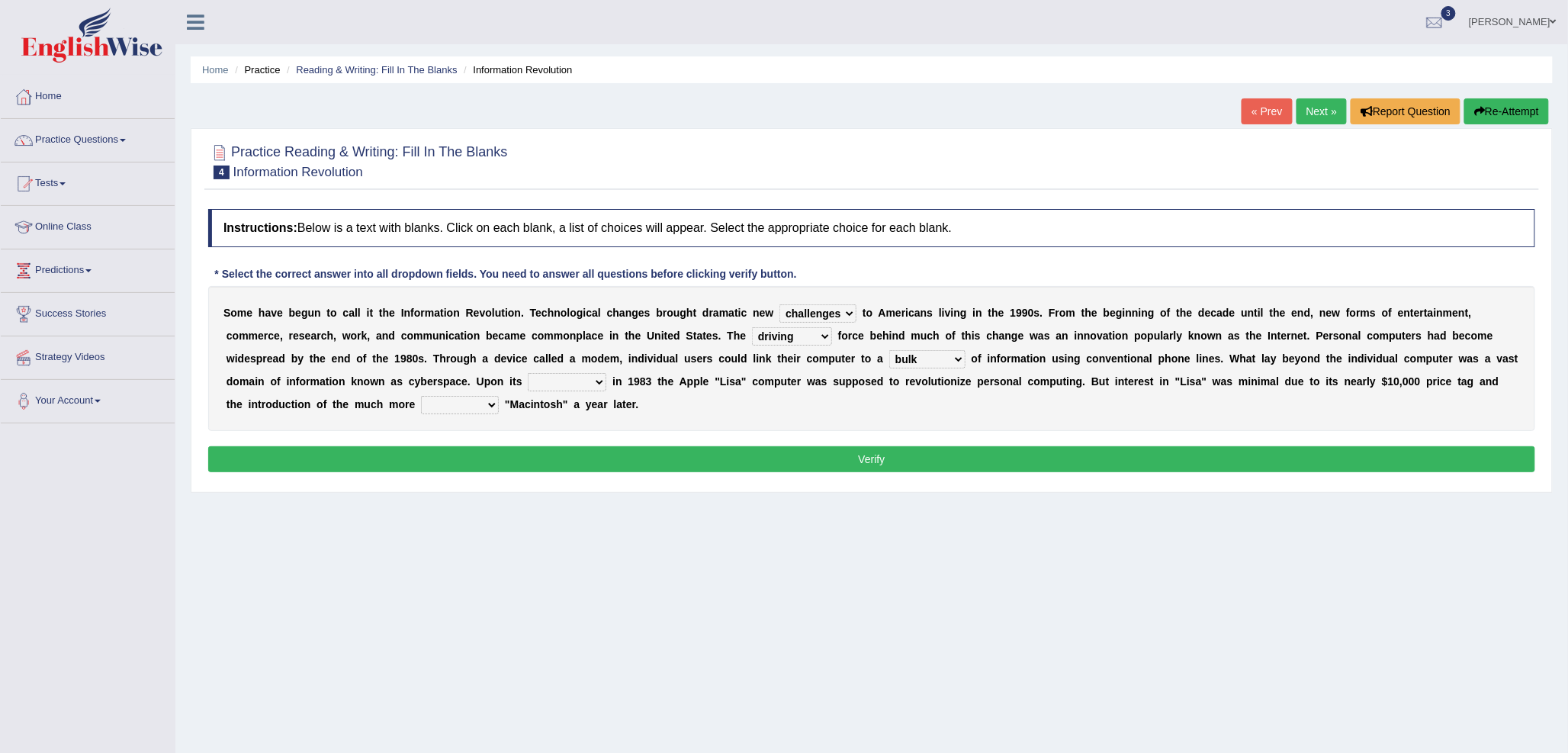
select select "release"
click at [528, 373] on select "relief release publication emission" at bounding box center [567, 383] width 79 height 19
click at [447, 406] on select "convenient affordable advanced formidable" at bounding box center [460, 405] width 78 height 19
select select "advanced"
click at [421, 396] on select "convenient affordable advanced formidable" at bounding box center [460, 405] width 78 height 19
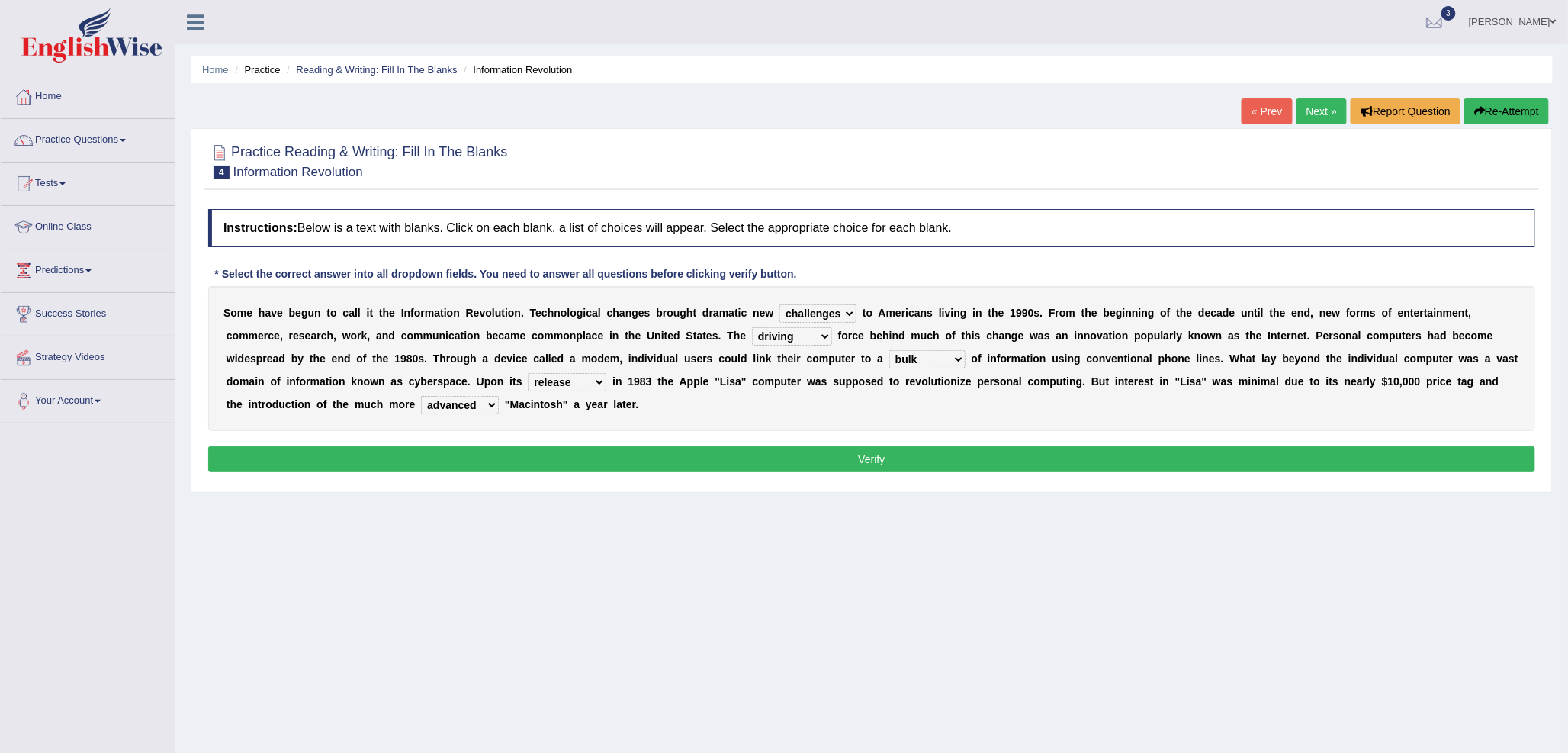
click at [504, 471] on button "Verify" at bounding box center [872, 459] width 1327 height 26
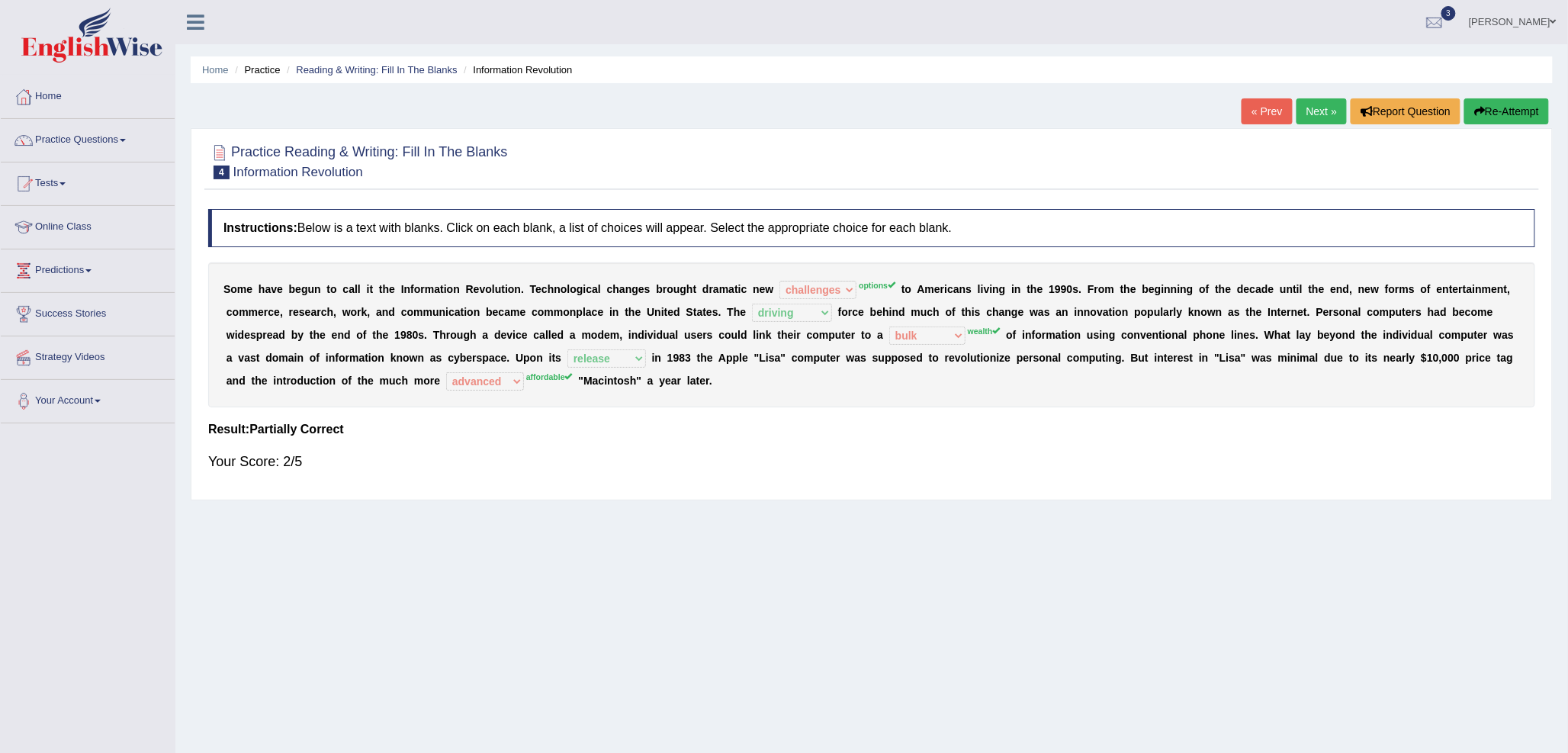
click at [1328, 113] on link "Next »" at bounding box center [1321, 112] width 50 height 26
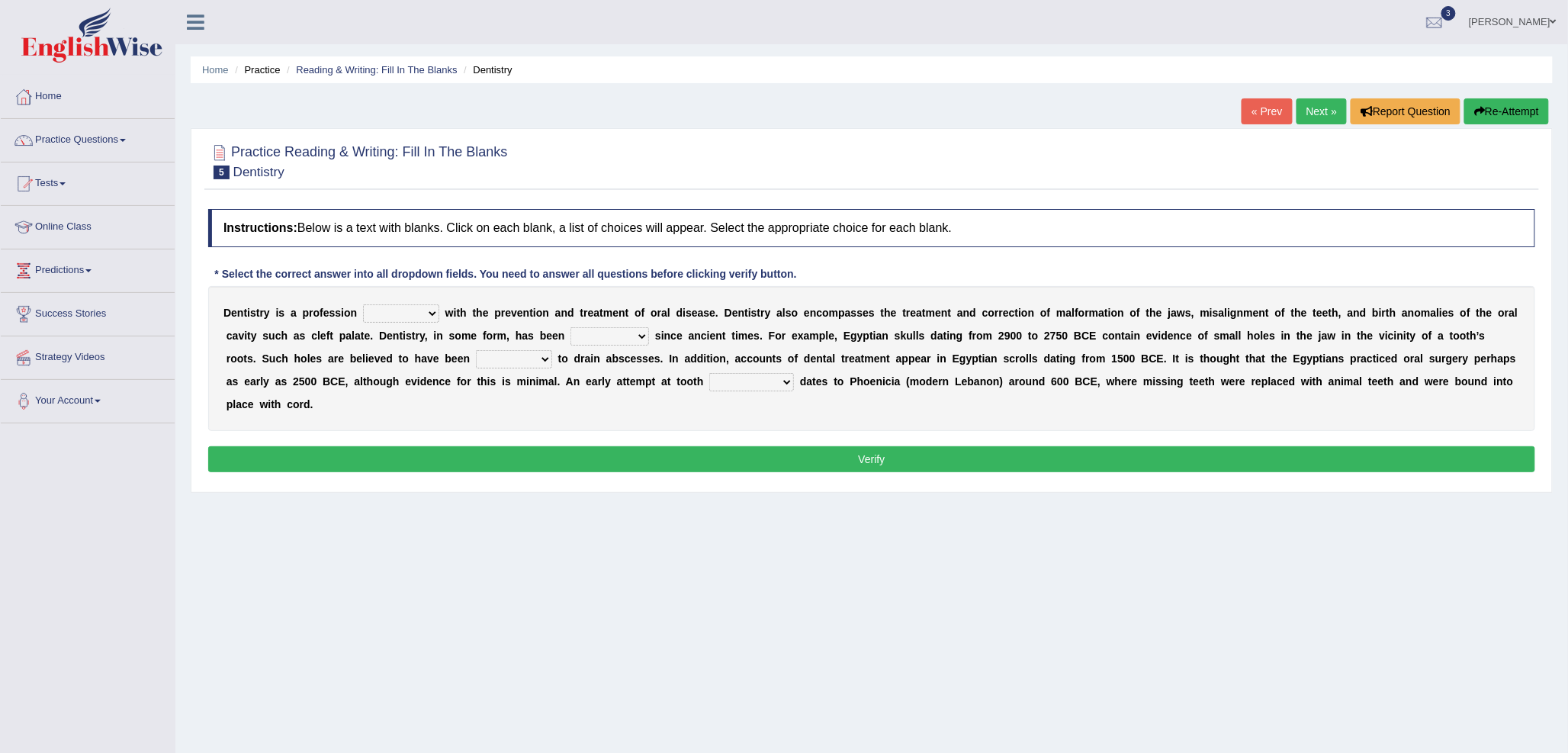
click at [389, 311] on select "agreed dealt concerned taken" at bounding box center [401, 314] width 76 height 19
select select "dealt"
click at [363, 305] on select "agreed dealt concerned taken" at bounding box center [401, 314] width 76 height 19
click at [584, 336] on select "criticized replaced practiced abandoned" at bounding box center [610, 336] width 79 height 19
select select "practiced"
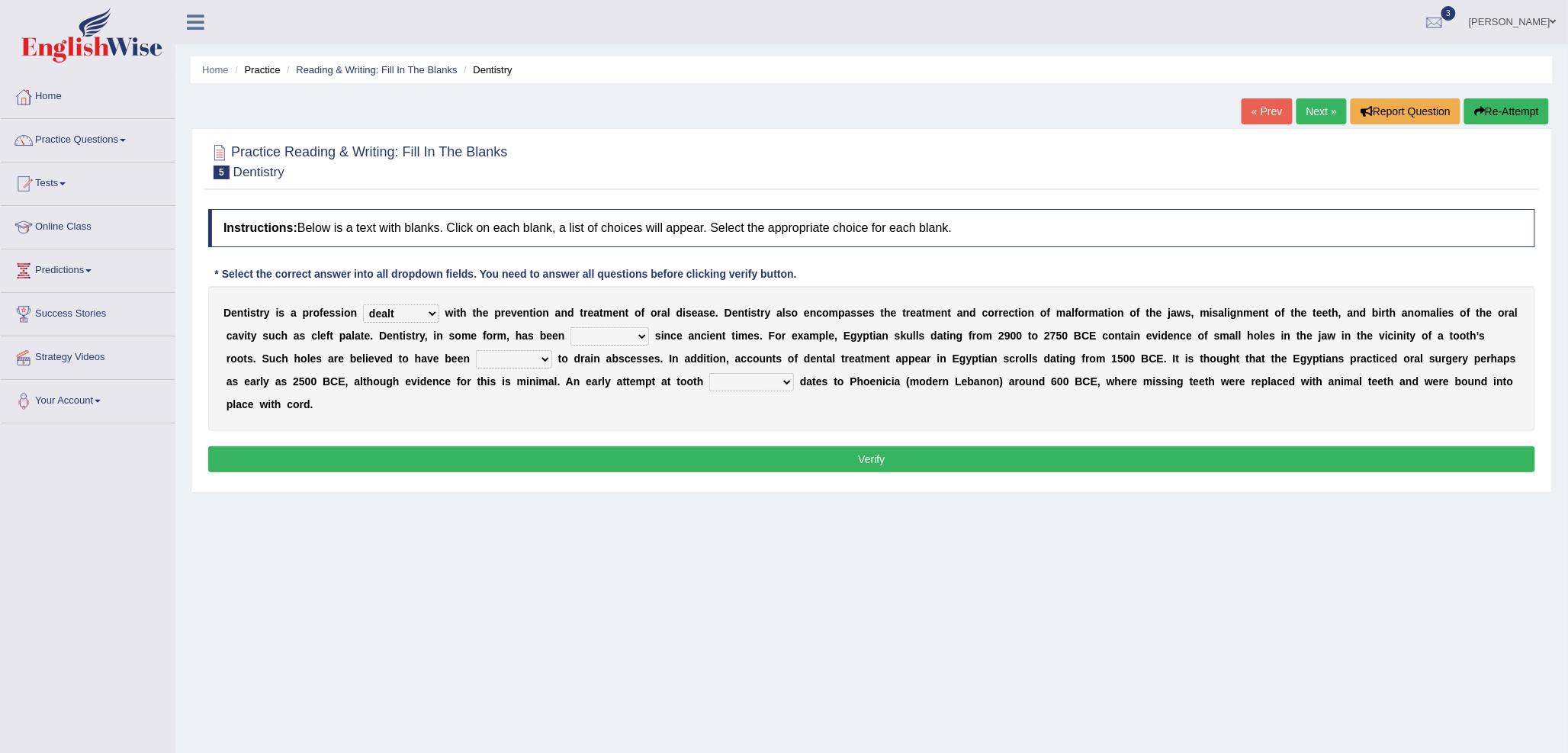
click at [571, 327] on select "criticized replaced practiced abandoned" at bounding box center [610, 336] width 79 height 19
click at [494, 357] on select "fluctuated laminated drilled sealed" at bounding box center [514, 360] width 76 height 19
select select "drilled"
click at [476, 350] on select "fluctuated laminated drilled sealed" at bounding box center [514, 360] width 76 height 19
click at [539, 356] on select "fluctuated laminated drilled sealed" at bounding box center [514, 360] width 76 height 19
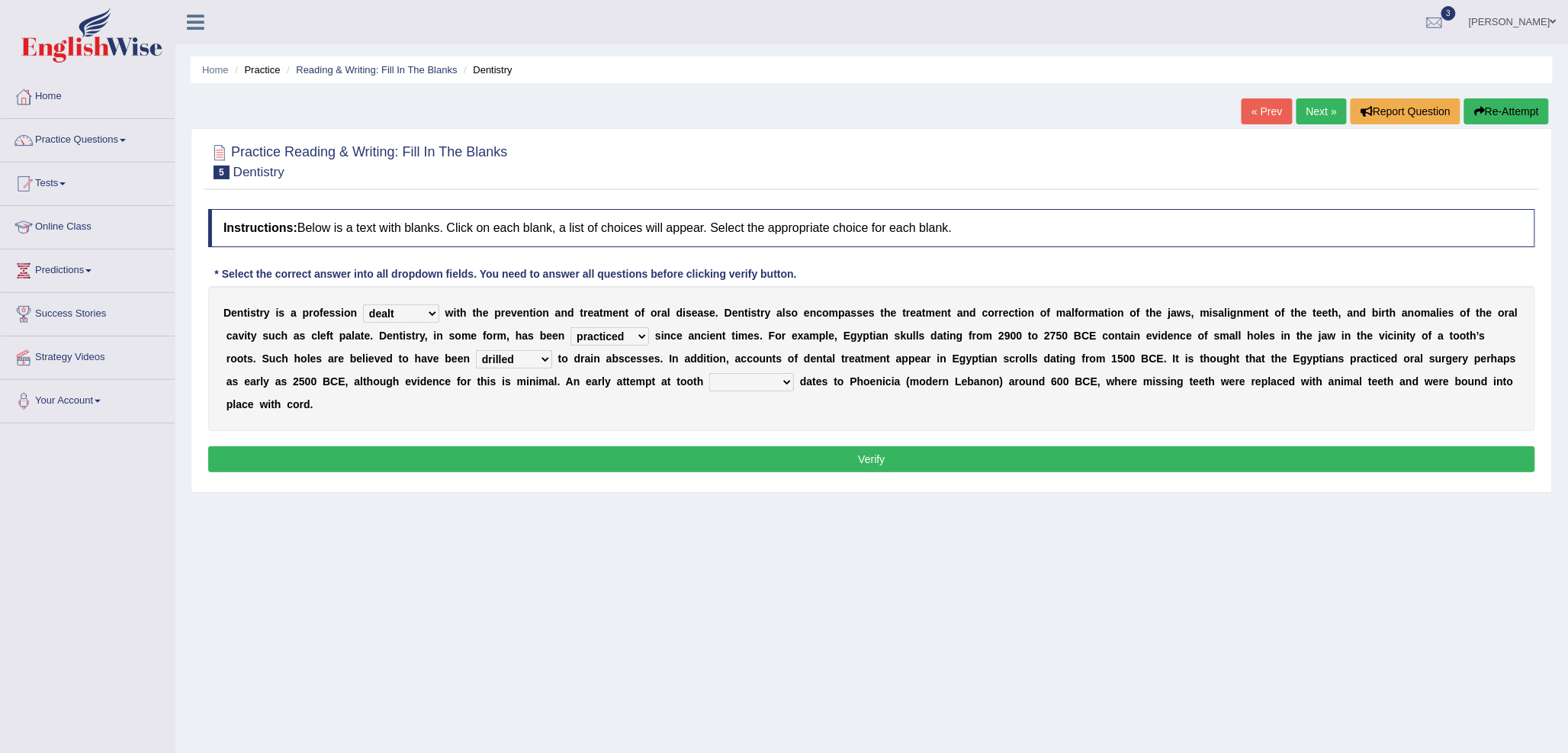
click at [539, 356] on select "fluctuated laminated drilled sealed" at bounding box center [514, 360] width 76 height 19
click at [727, 379] on select "reparation sacrament restitution replacement" at bounding box center [752, 383] width 85 height 19
select select "replacement"
click at [710, 373] on select "reparation sacrament restitution replacement" at bounding box center [752, 383] width 85 height 19
click at [997, 471] on button "Verify" at bounding box center [872, 459] width 1327 height 26
